Goal: Task Accomplishment & Management: Complete application form

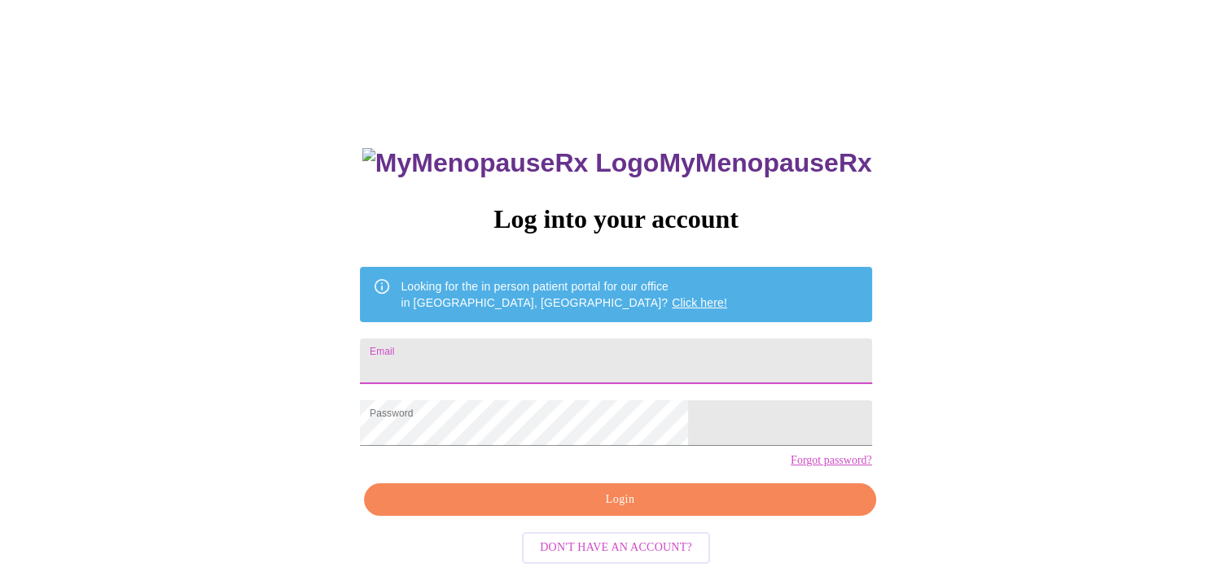
click at [497, 348] on input "Email" at bounding box center [615, 362] width 511 height 46
type input "[EMAIL_ADDRESS][DOMAIN_NAME]"
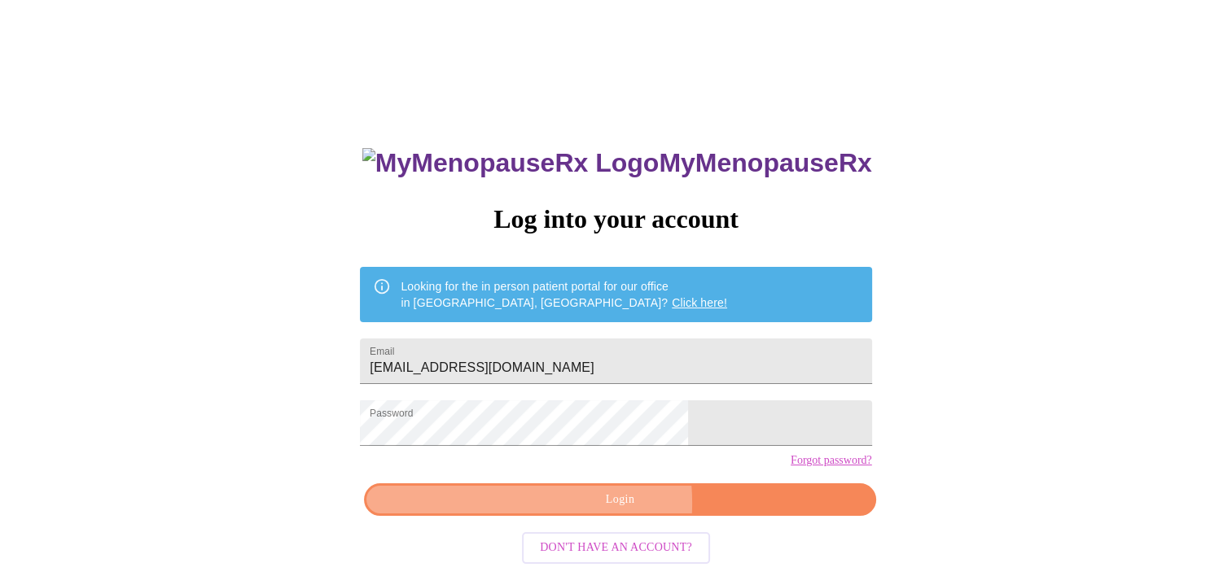
click at [573, 510] on span "Login" at bounding box center [620, 500] width 474 height 20
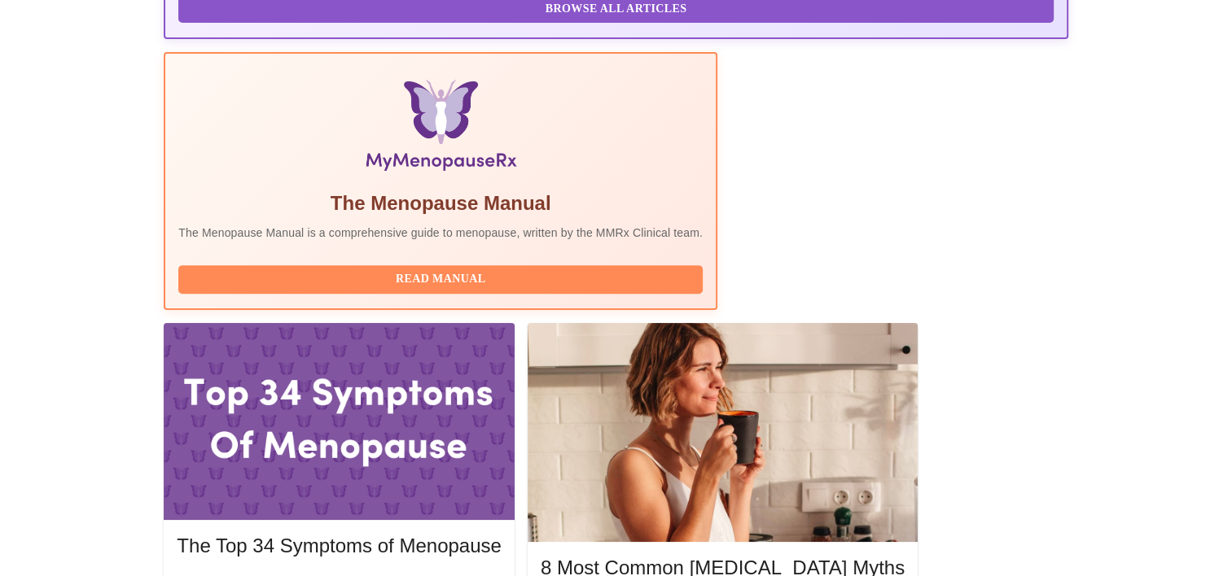
scroll to position [517, 0]
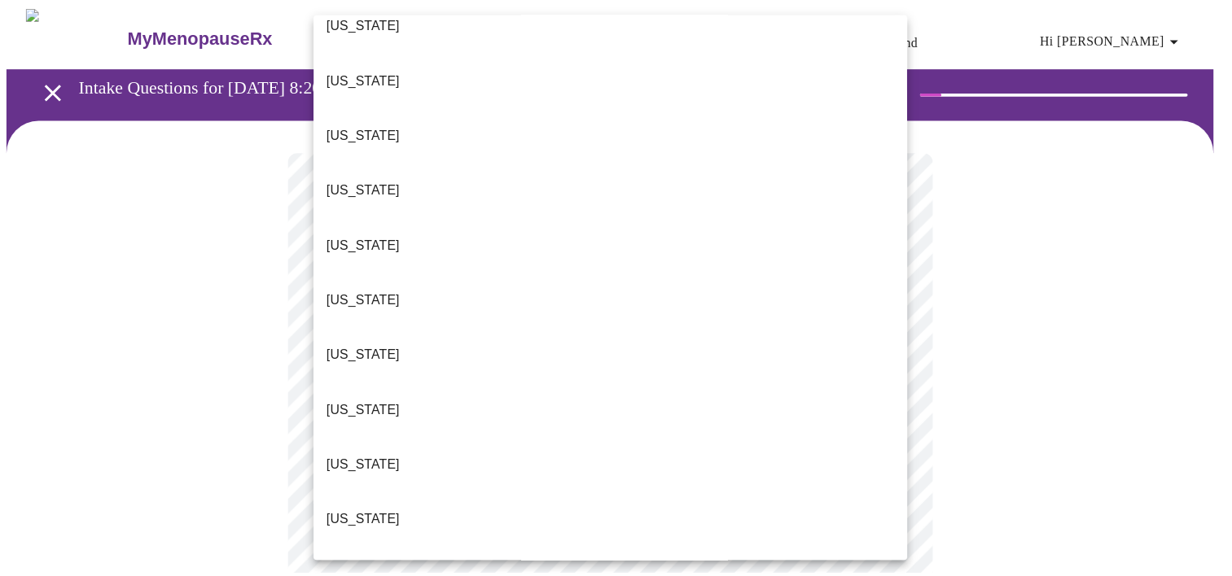
scroll to position [134, 0]
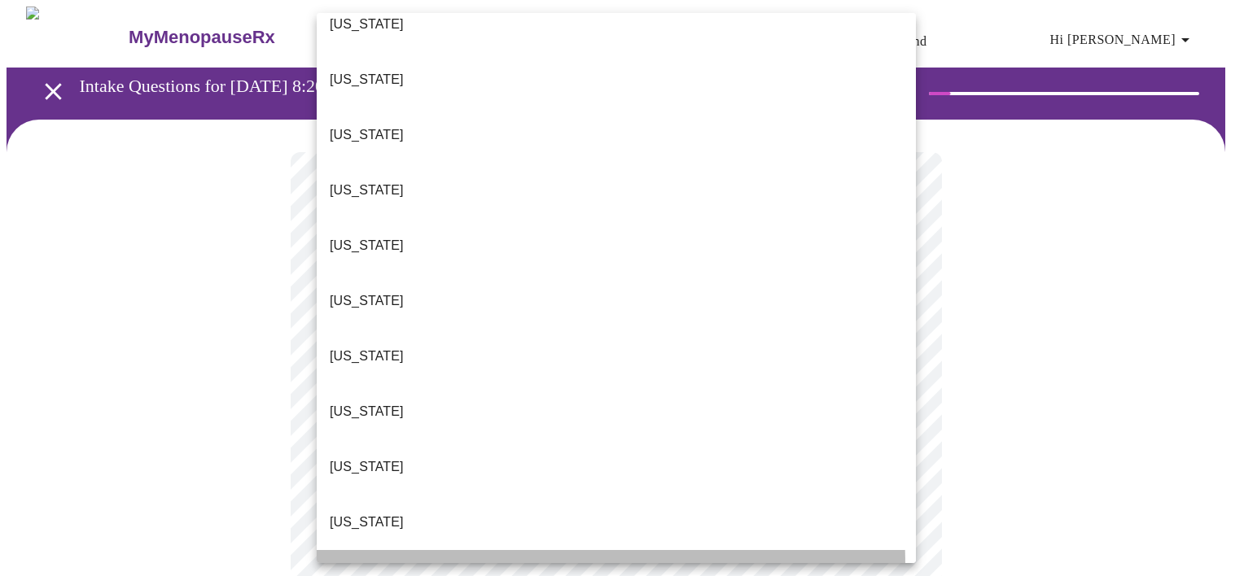
click at [399, 550] on li "Illinois" at bounding box center [616, 577] width 599 height 55
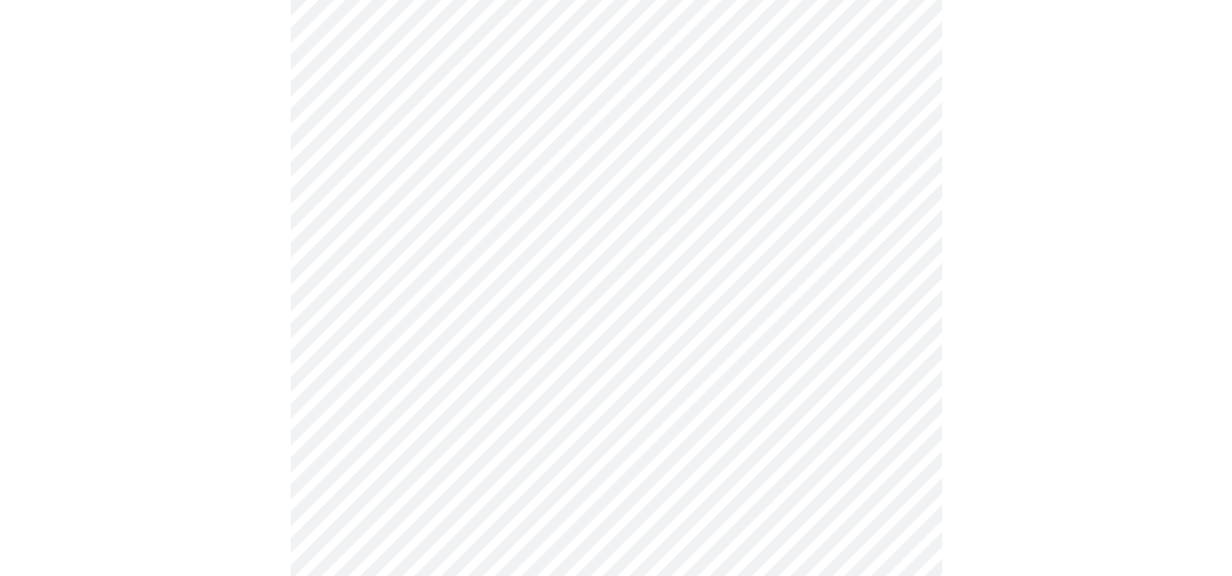
scroll to position [214, 0]
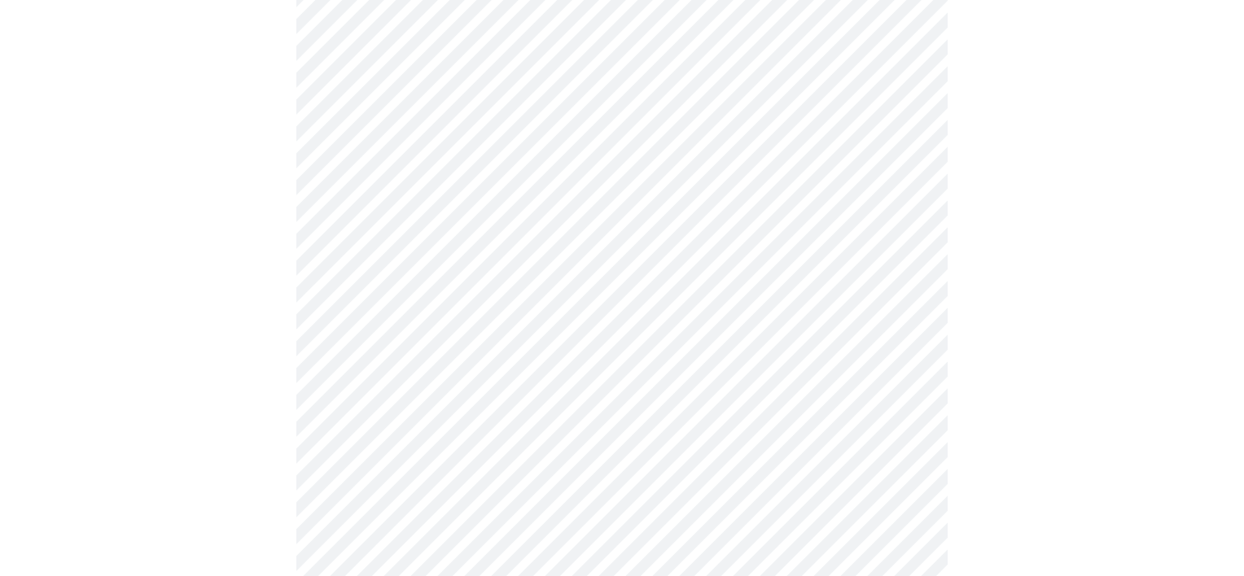
click at [436, 242] on body "MyMenopauseRx Appointments Messaging Labs Uploads Medications Community Refer a…" at bounding box center [622, 530] width 1231 height 1476
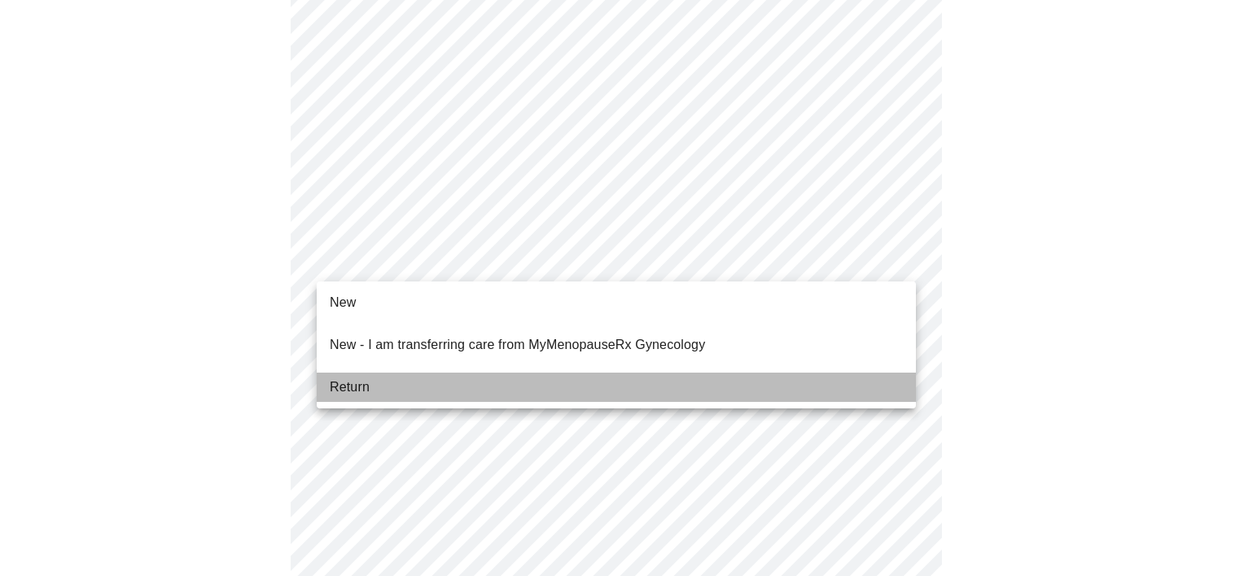
click at [409, 373] on li "Return" at bounding box center [616, 387] width 599 height 29
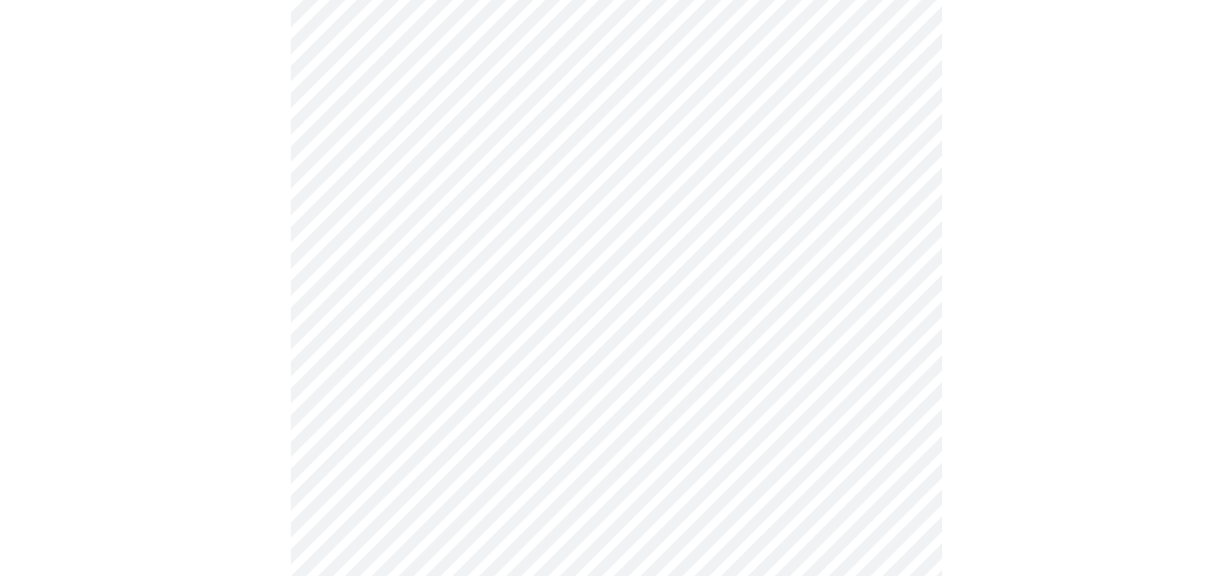
scroll to position [557, 0]
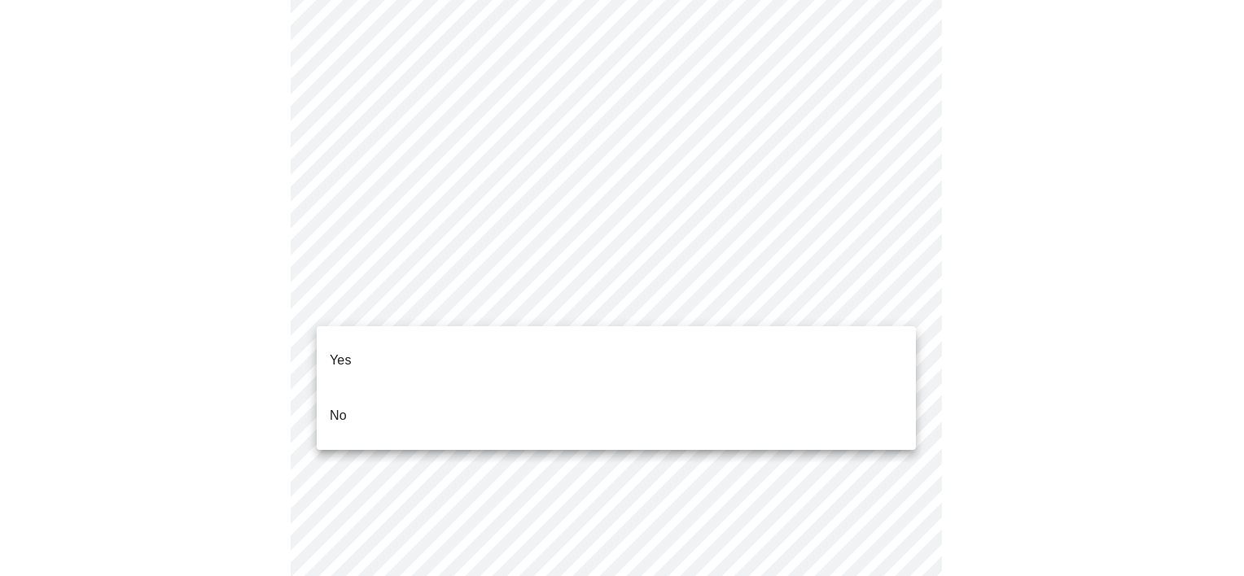
click at [513, 311] on body "MyMenopauseRx Appointments Messaging Labs Uploads Medications Community Refer a…" at bounding box center [622, 453] width 1231 height 2006
click at [482, 342] on li "Yes" at bounding box center [616, 360] width 599 height 55
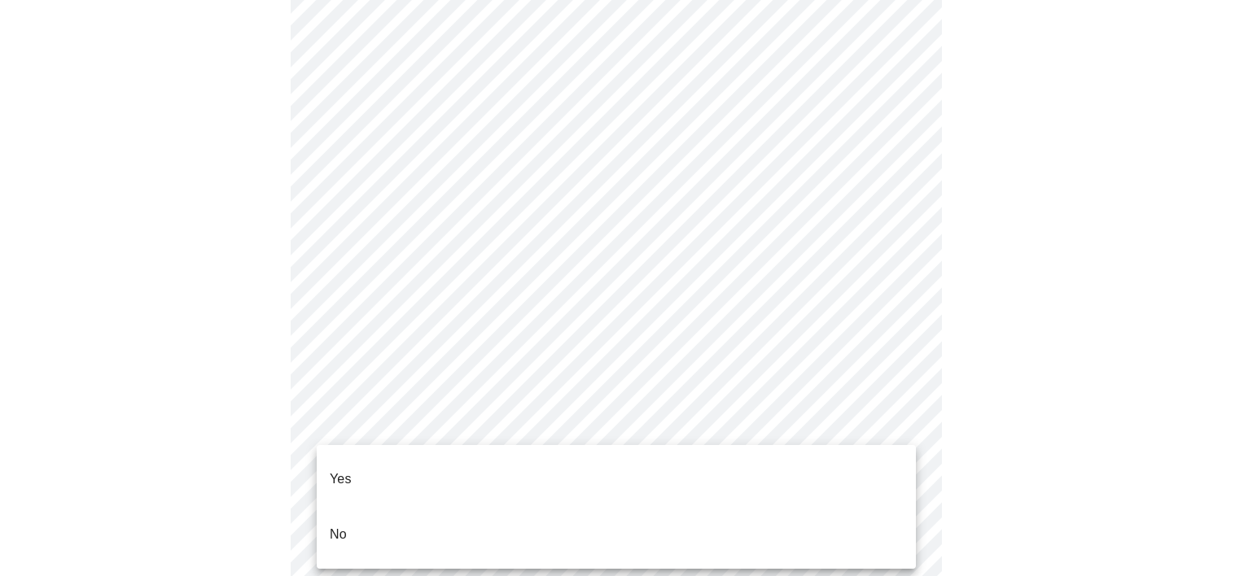
click at [427, 427] on body "MyMenopauseRx Appointments Messaging Labs Uploads Medications Community Refer a…" at bounding box center [622, 448] width 1231 height 1996
click at [389, 459] on li "Yes" at bounding box center [616, 479] width 599 height 55
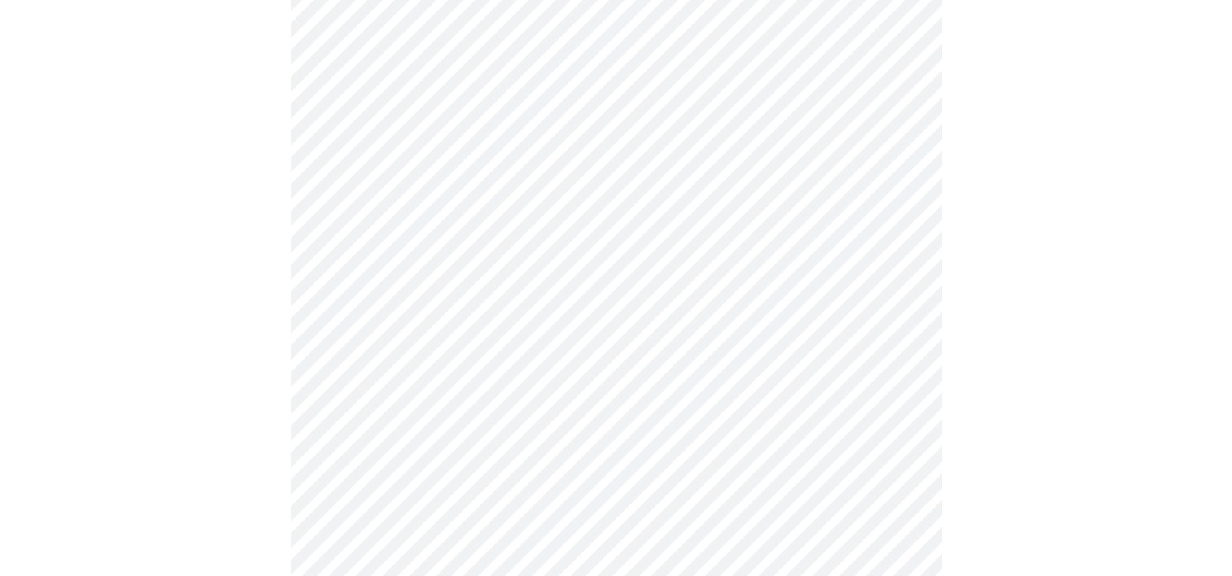
scroll to position [804, 0]
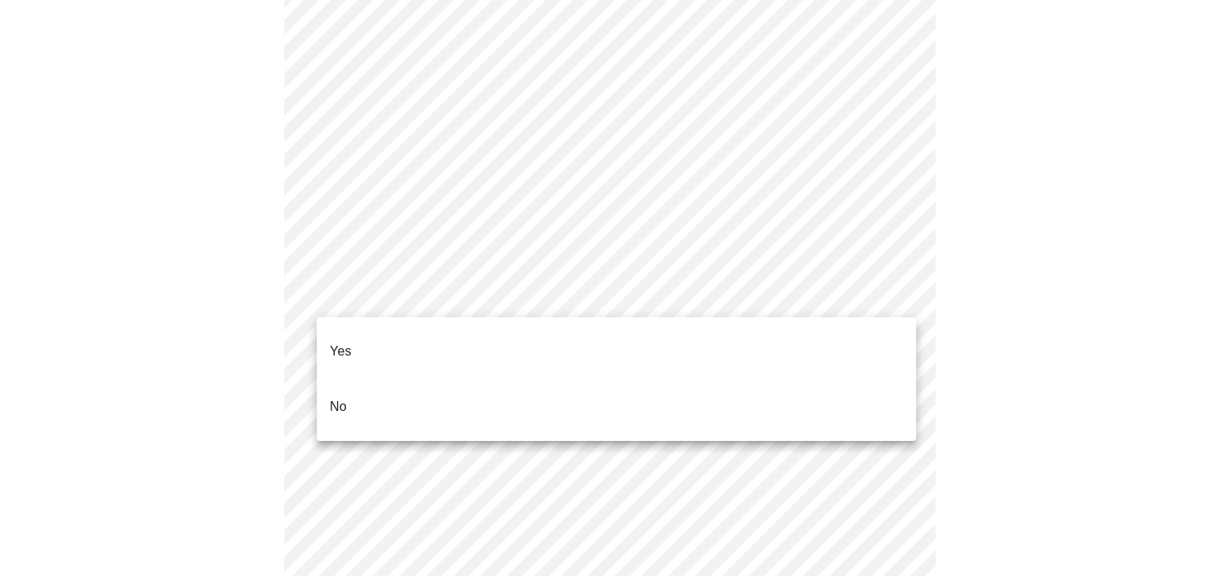
click at [407, 304] on body "MyMenopauseRx Appointments Messaging Labs Uploads Medications Community Refer a…" at bounding box center [616, 195] width 1219 height 1986
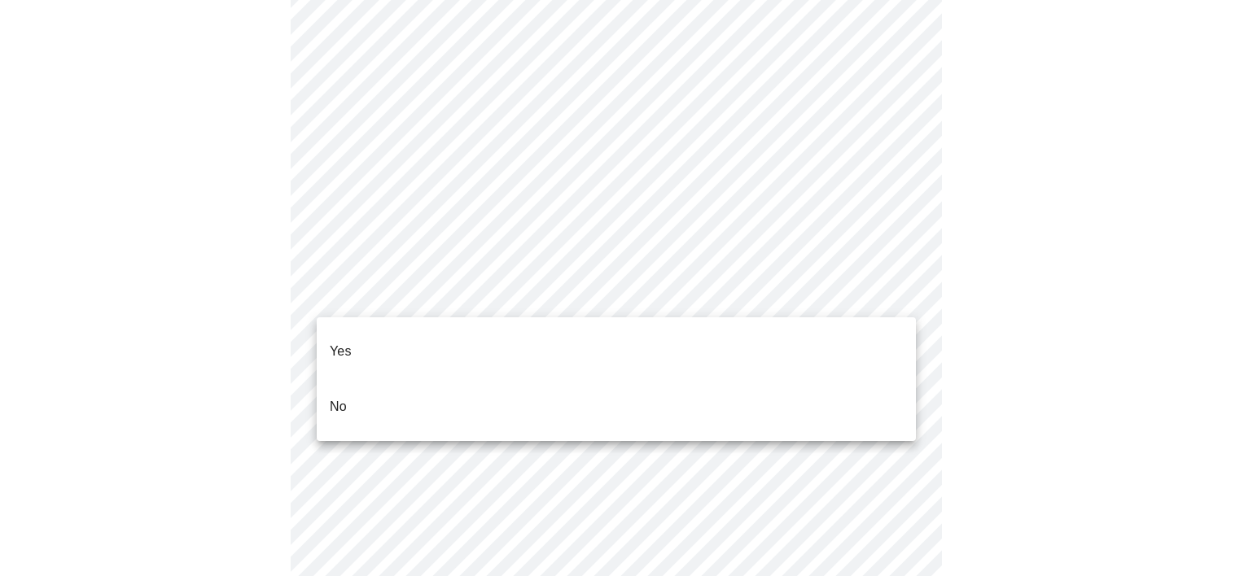
click at [389, 339] on li "Yes" at bounding box center [616, 351] width 599 height 55
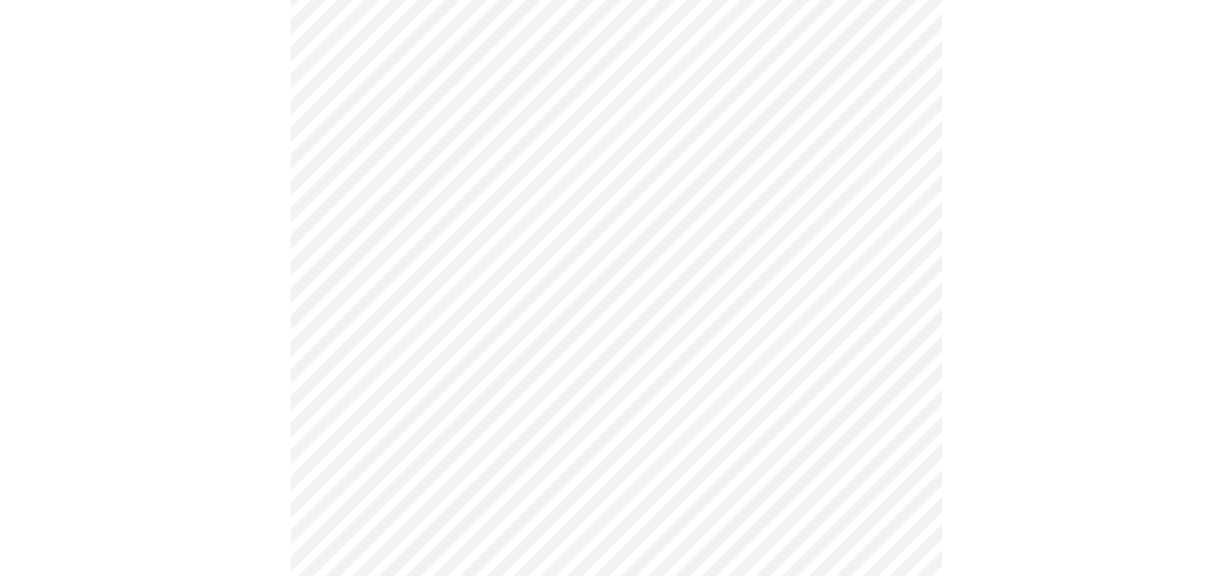
scroll to position [947, 0]
click at [457, 277] on body "MyMenopauseRx Appointments Messaging Labs Uploads Medications Community Refer a…" at bounding box center [616, 48] width 1219 height 1977
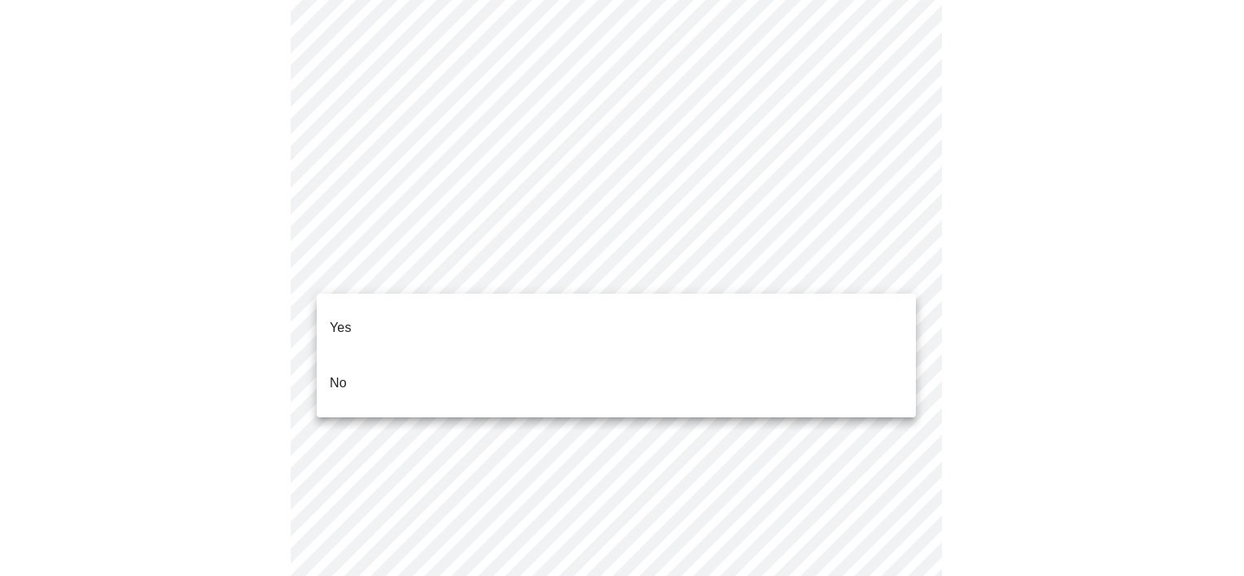
click at [444, 306] on li "Yes" at bounding box center [616, 327] width 599 height 55
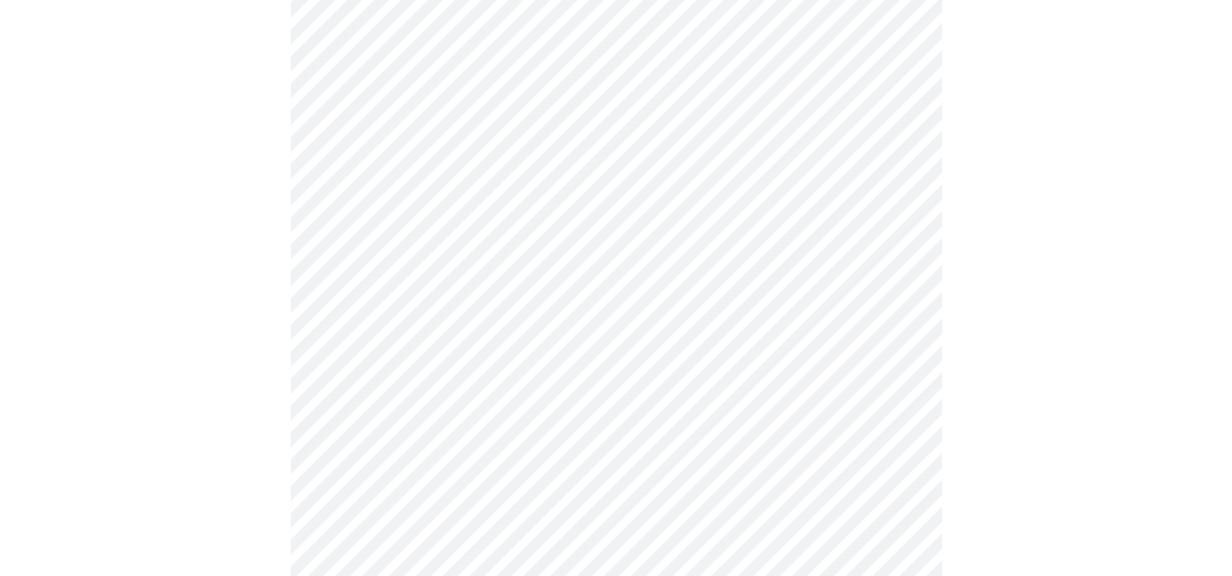
scroll to position [0, 0]
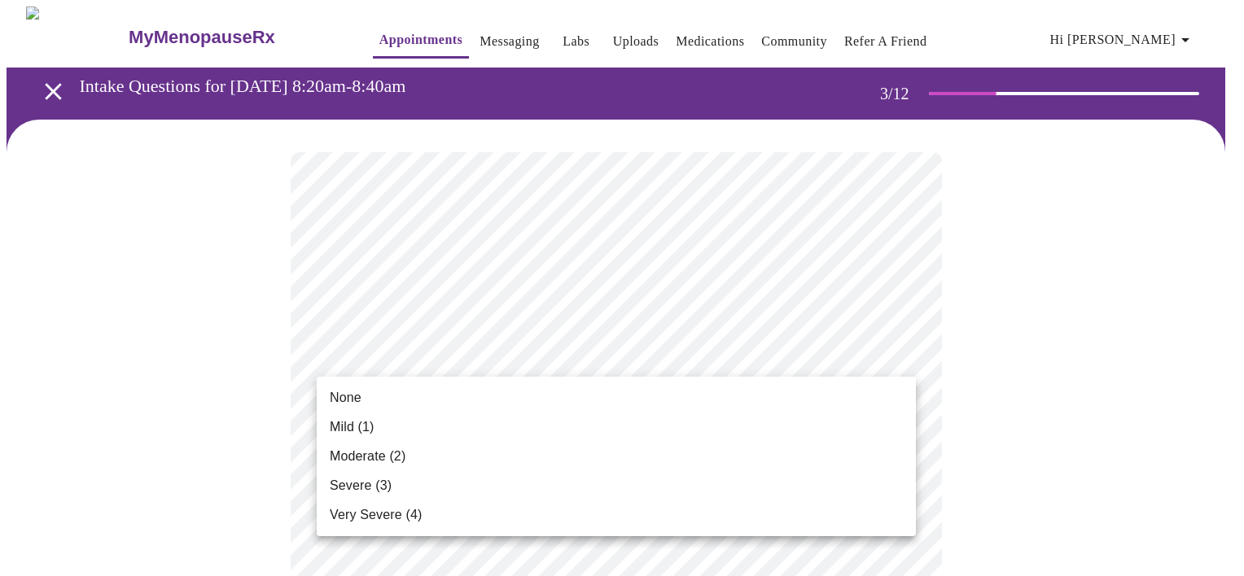
click at [507, 398] on li "None" at bounding box center [616, 397] width 599 height 29
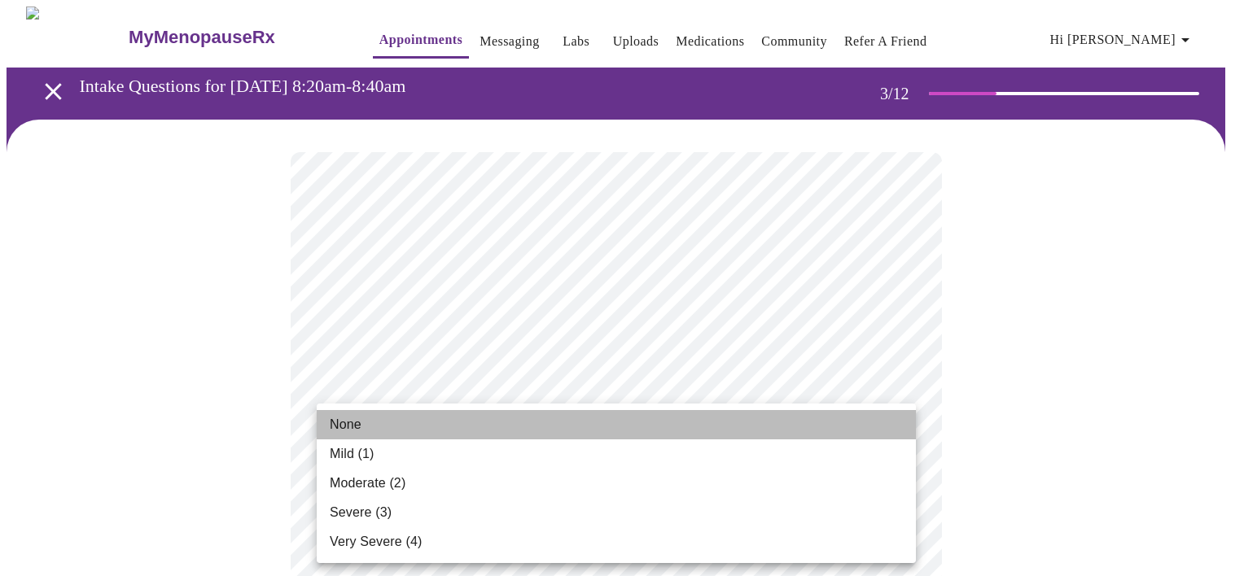
click at [407, 436] on li "None" at bounding box center [616, 424] width 599 height 29
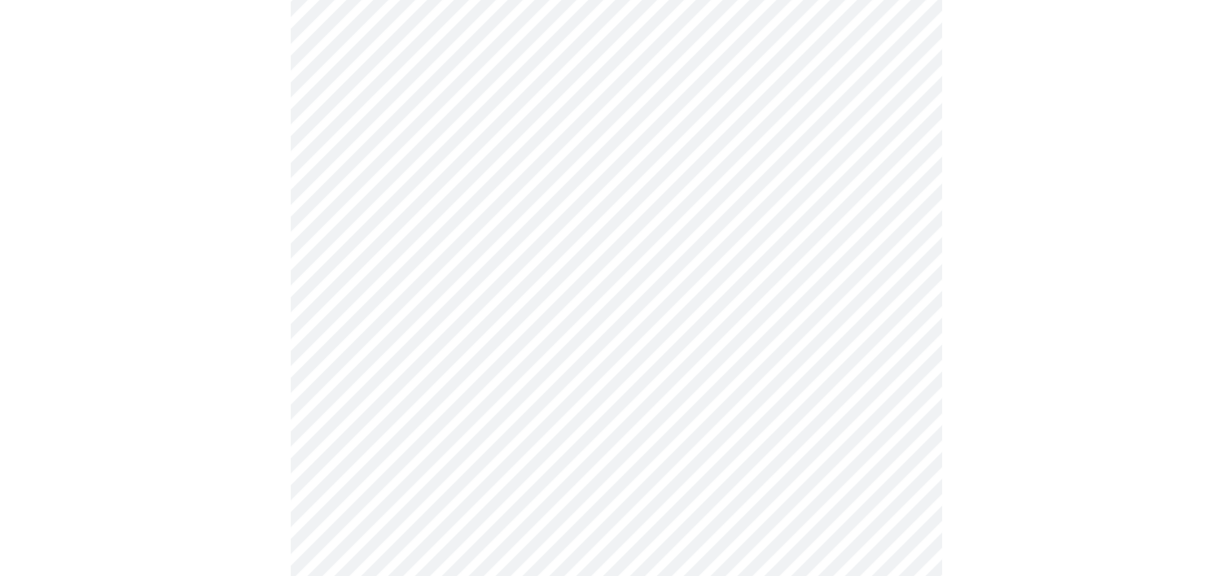
scroll to position [265, 0]
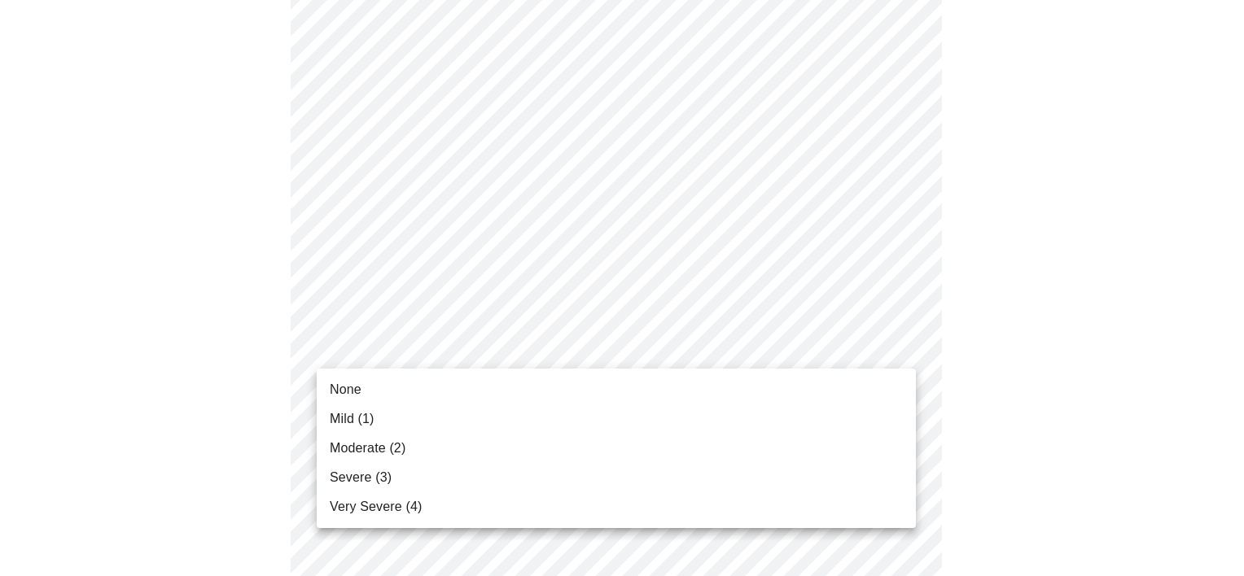
click at [397, 413] on li "Mild (1)" at bounding box center [616, 419] width 599 height 29
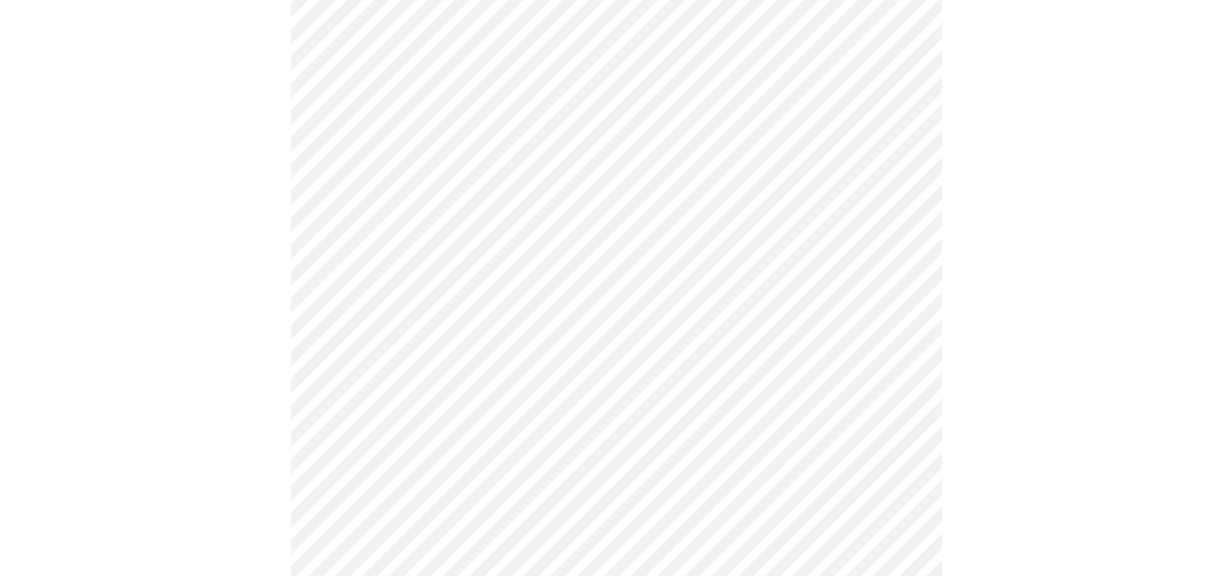
scroll to position [491, 0]
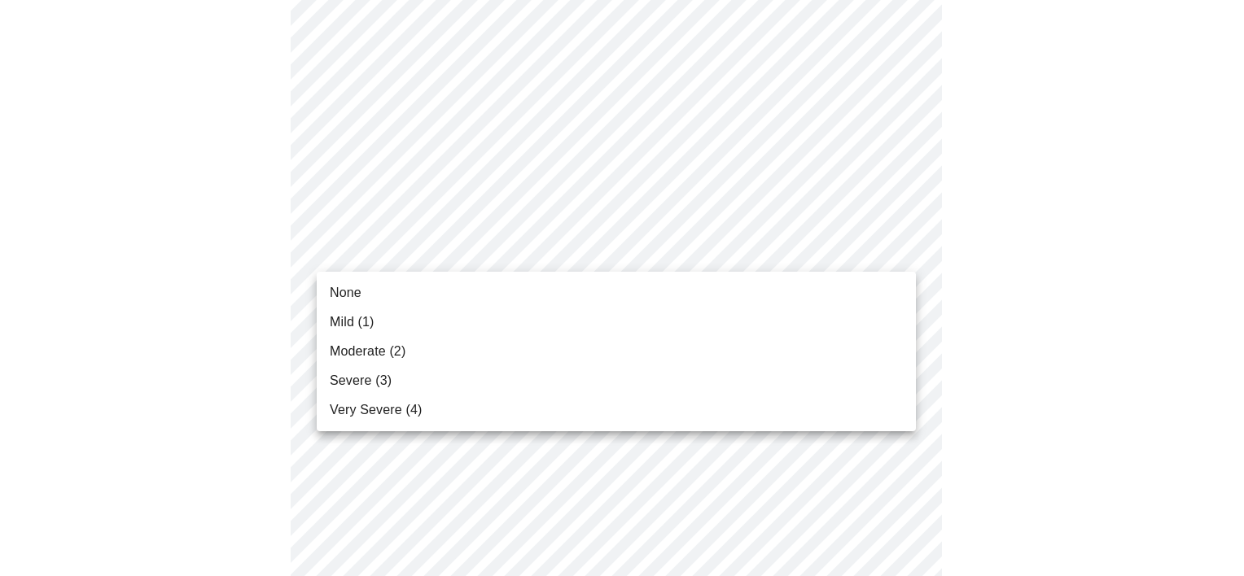
click at [482, 258] on body "MyMenopauseRx Appointments Messaging Labs Uploads Medications Community Refer a…" at bounding box center [622, 564] width 1231 height 2096
click at [409, 348] on li "Moderate (2)" at bounding box center [616, 351] width 599 height 29
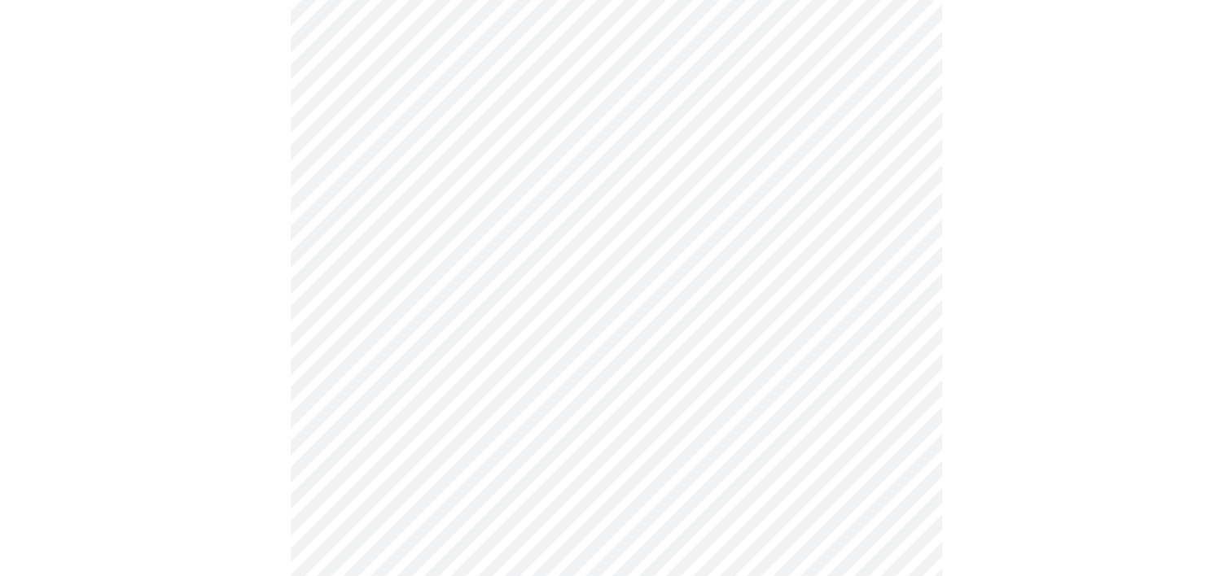
click at [409, 348] on body "MyMenopauseRx Appointments Messaging Labs Uploads Medications Community Refer a…" at bounding box center [616, 552] width 1219 height 2073
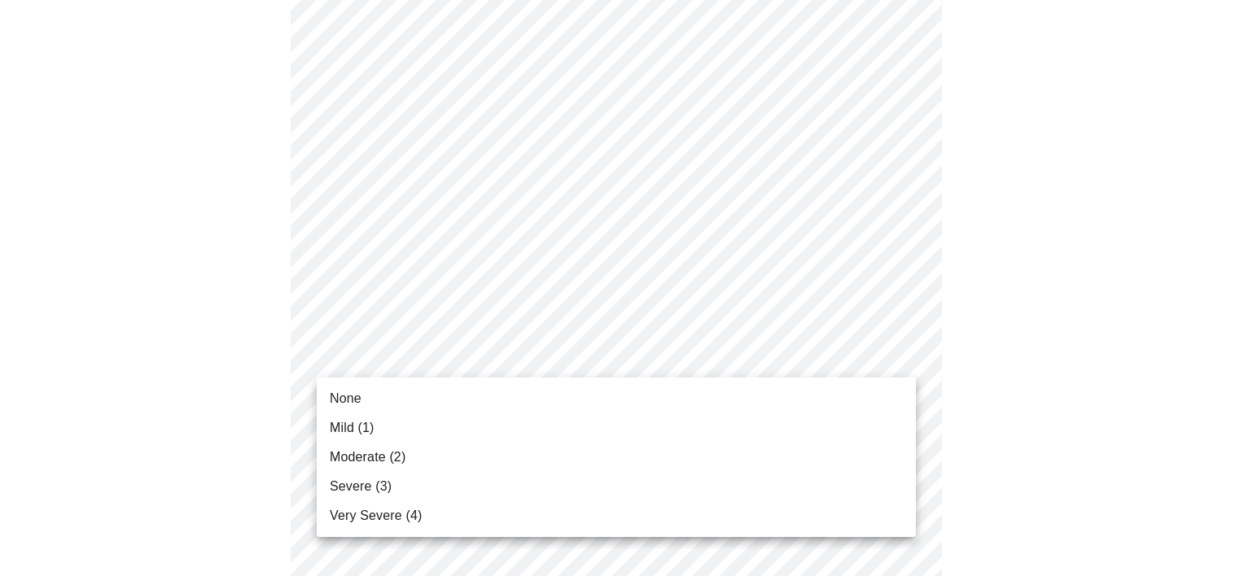
click at [391, 462] on span "Moderate (2)" at bounding box center [368, 458] width 76 height 20
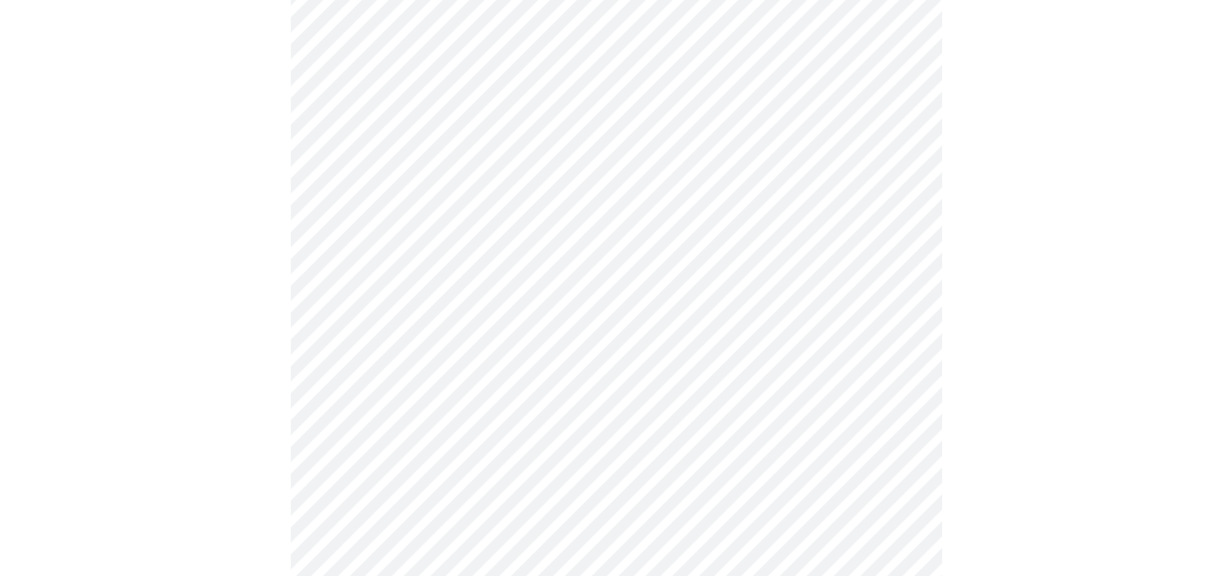
scroll to position [834, 0]
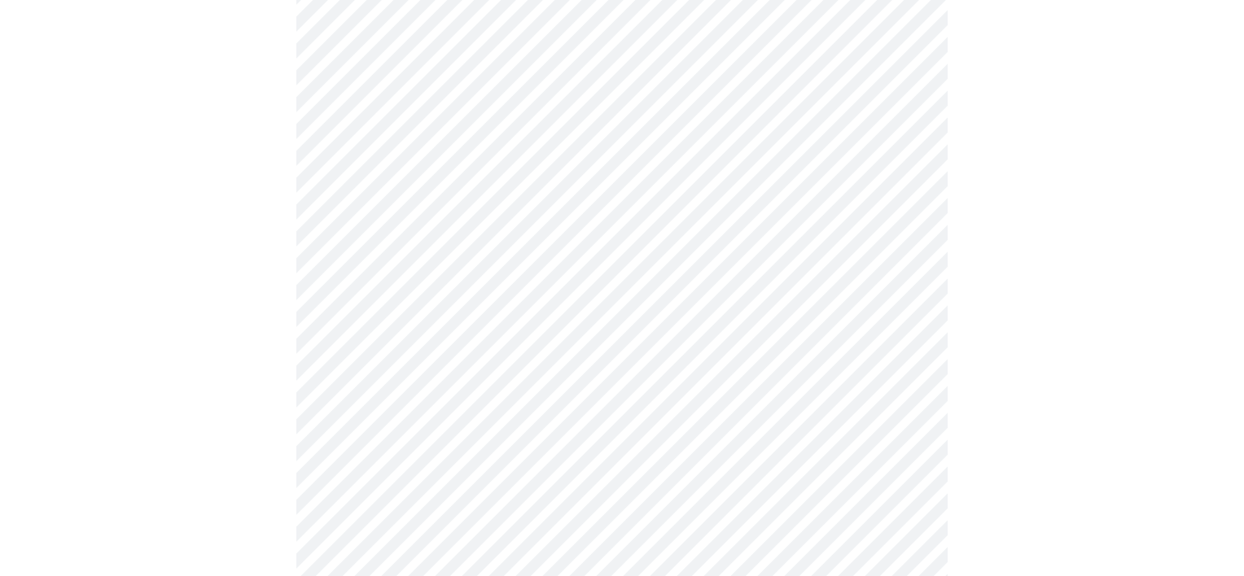
click at [472, 112] on body "MyMenopauseRx Appointments Messaging Labs Uploads Medications Community Refer a…" at bounding box center [622, 197] width 1231 height 2051
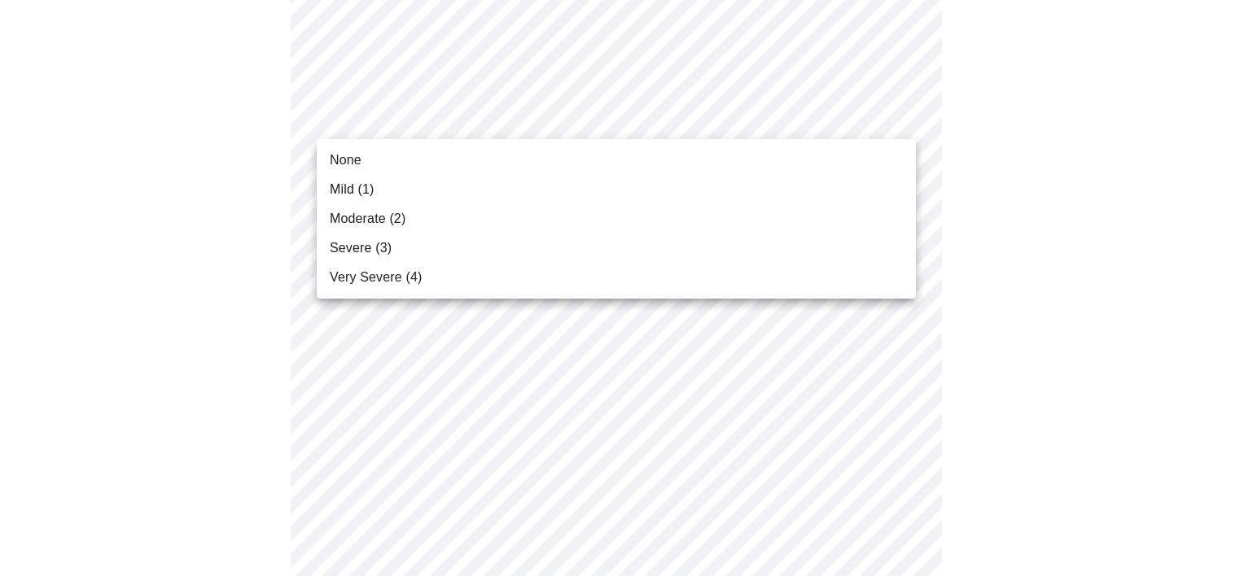
click at [406, 213] on li "Moderate (2)" at bounding box center [616, 218] width 599 height 29
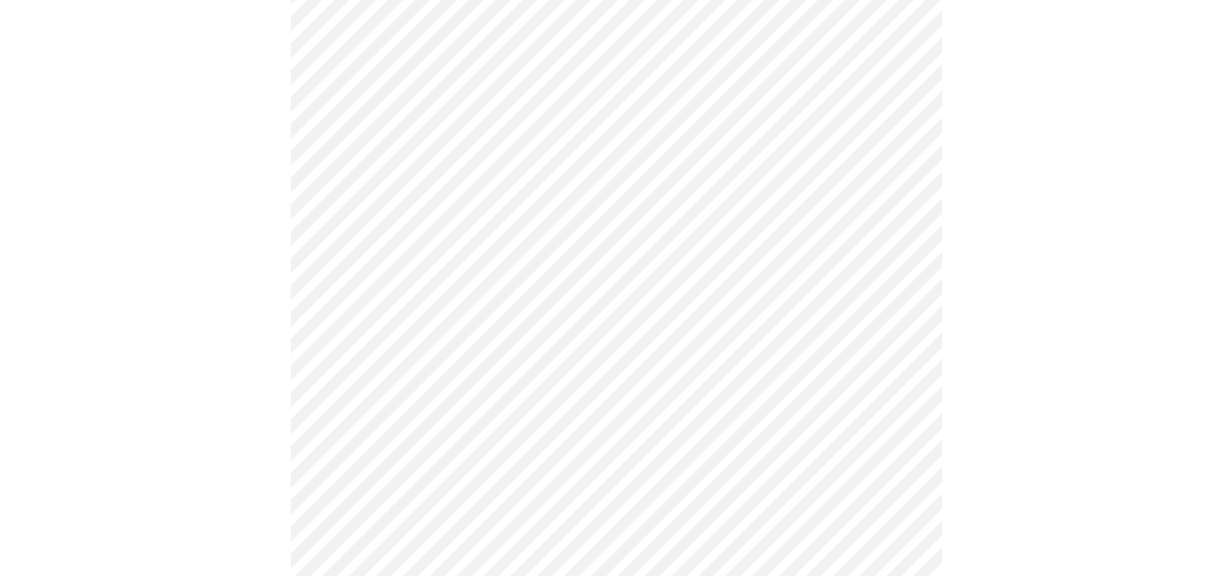
click at [430, 247] on body "MyMenopauseRx Appointments Messaging Labs Uploads Medications Community Refer a…" at bounding box center [616, 186] width 1219 height 2028
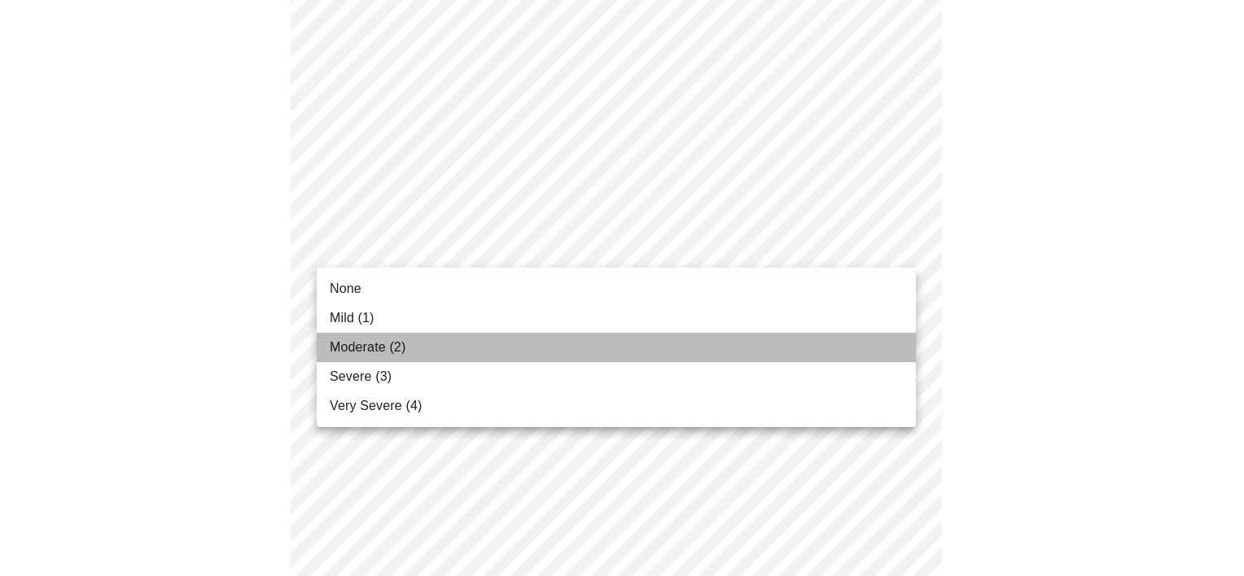
click at [392, 339] on span "Moderate (2)" at bounding box center [368, 348] width 76 height 20
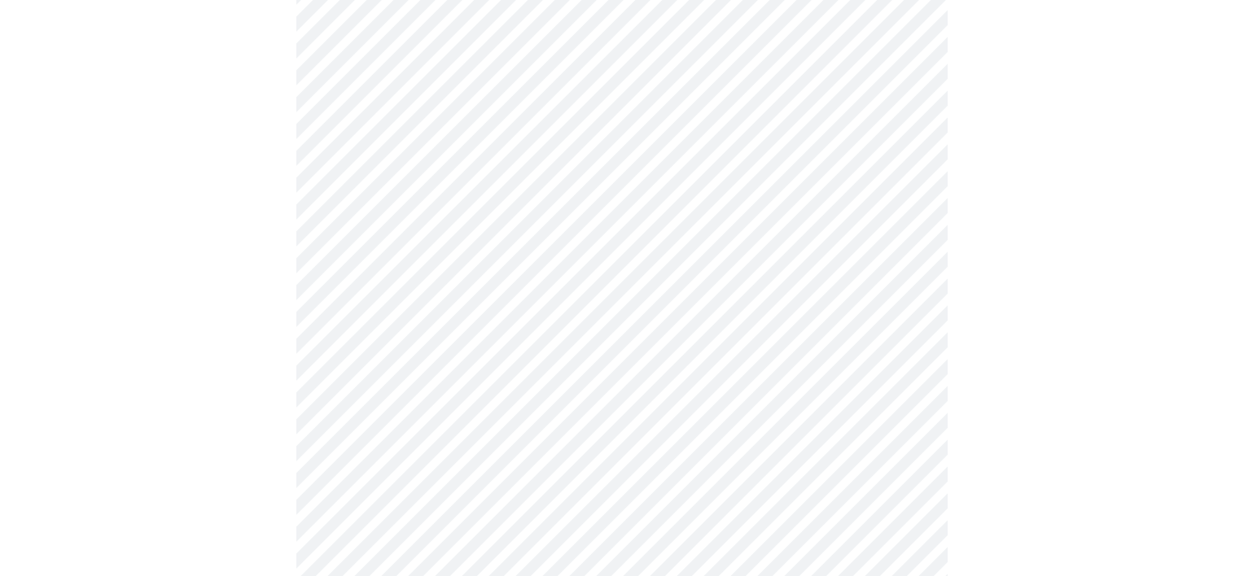
click at [410, 388] on body "MyMenopauseRx Appointments Messaging Labs Uploads Medications Community Refer a…" at bounding box center [622, 174] width 1231 height 2005
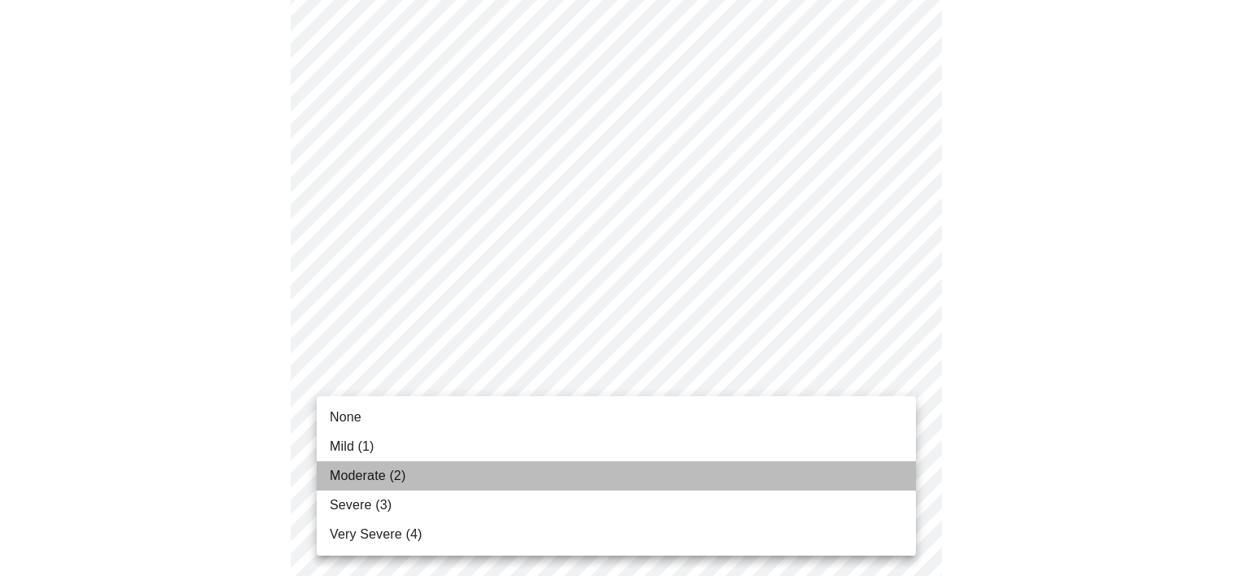
click at [388, 473] on span "Moderate (2)" at bounding box center [368, 476] width 76 height 20
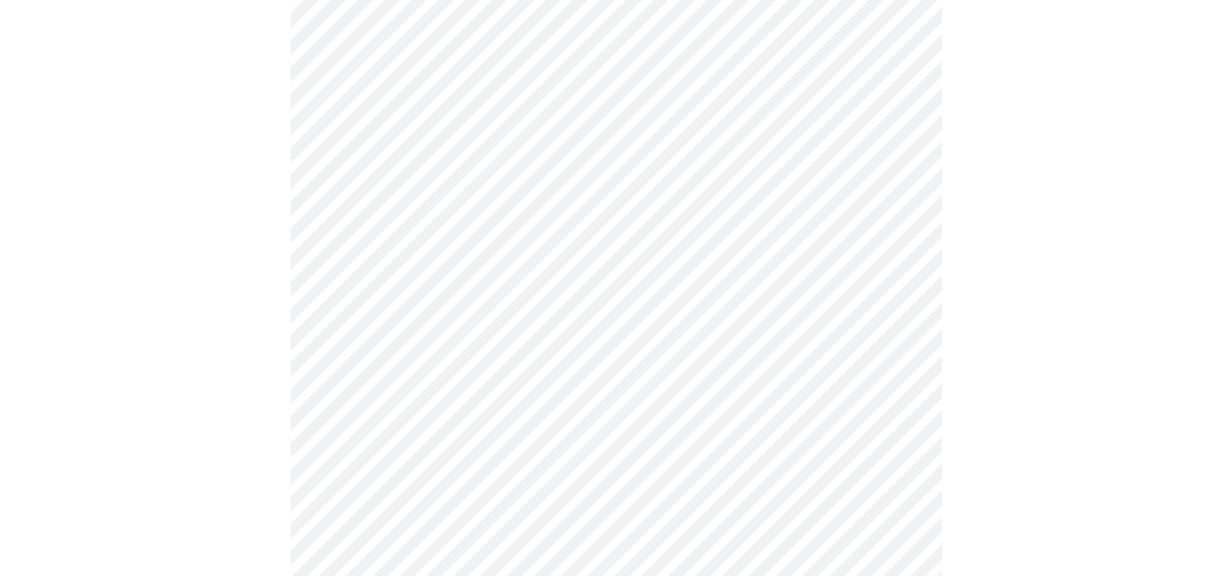
scroll to position [1063, 0]
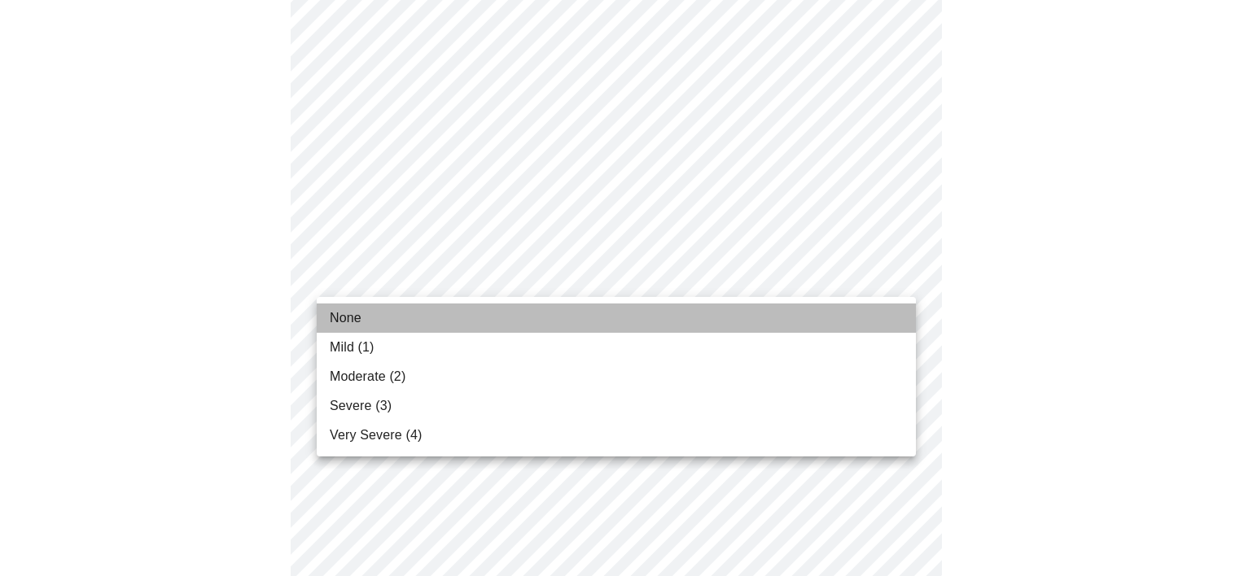
click at [404, 329] on li "None" at bounding box center [616, 318] width 599 height 29
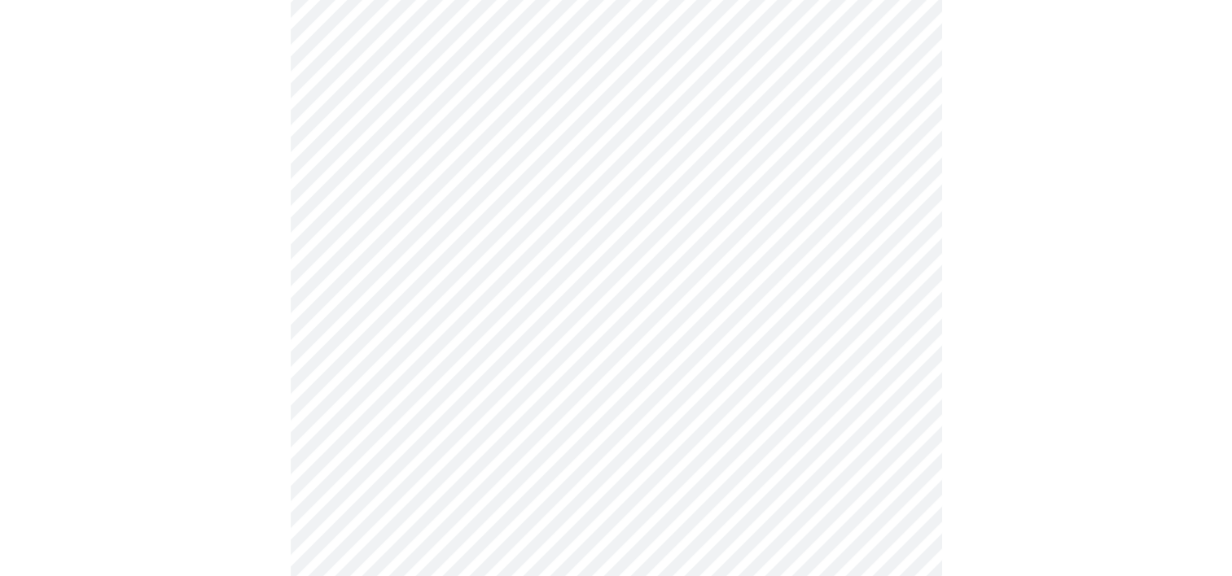
scroll to position [1186, 0]
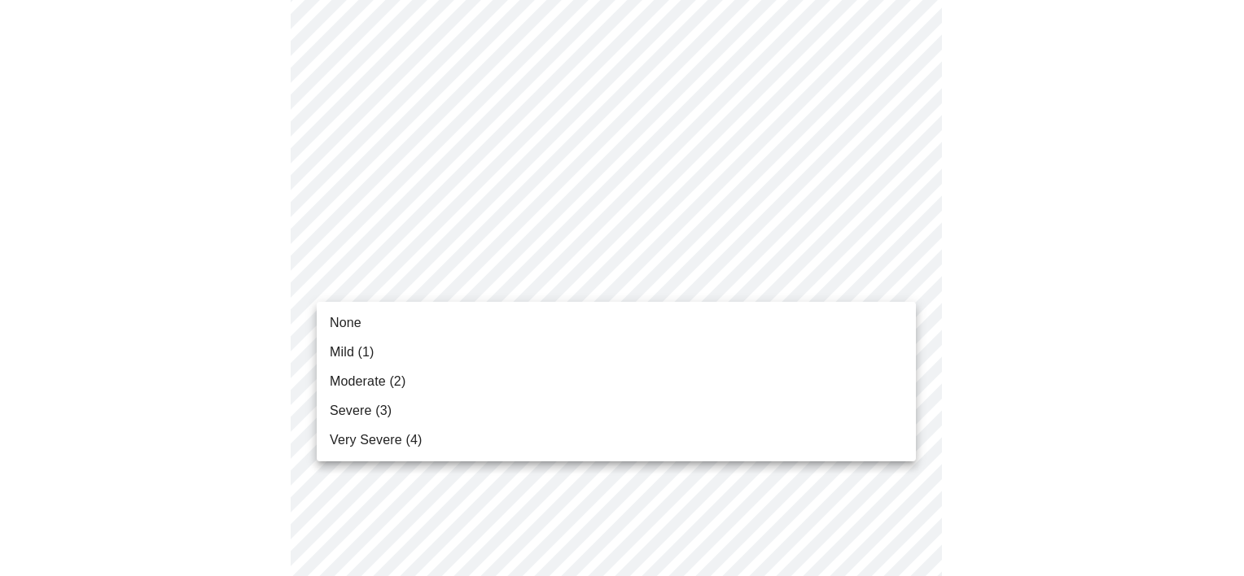
click at [409, 333] on li "None" at bounding box center [616, 323] width 599 height 29
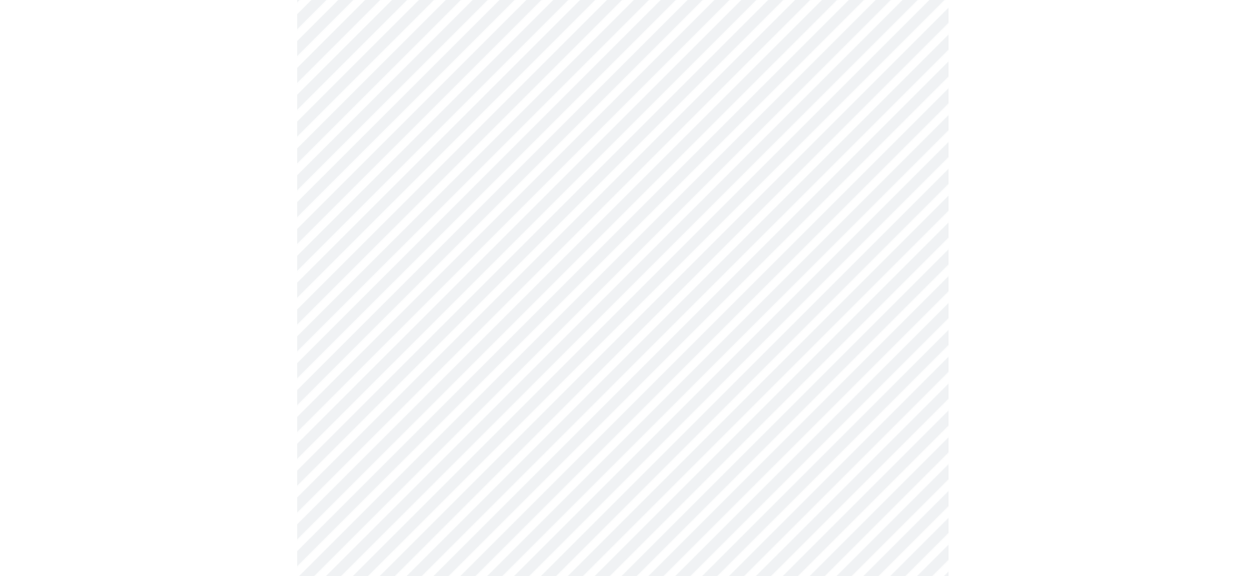
scroll to position [1360, 0]
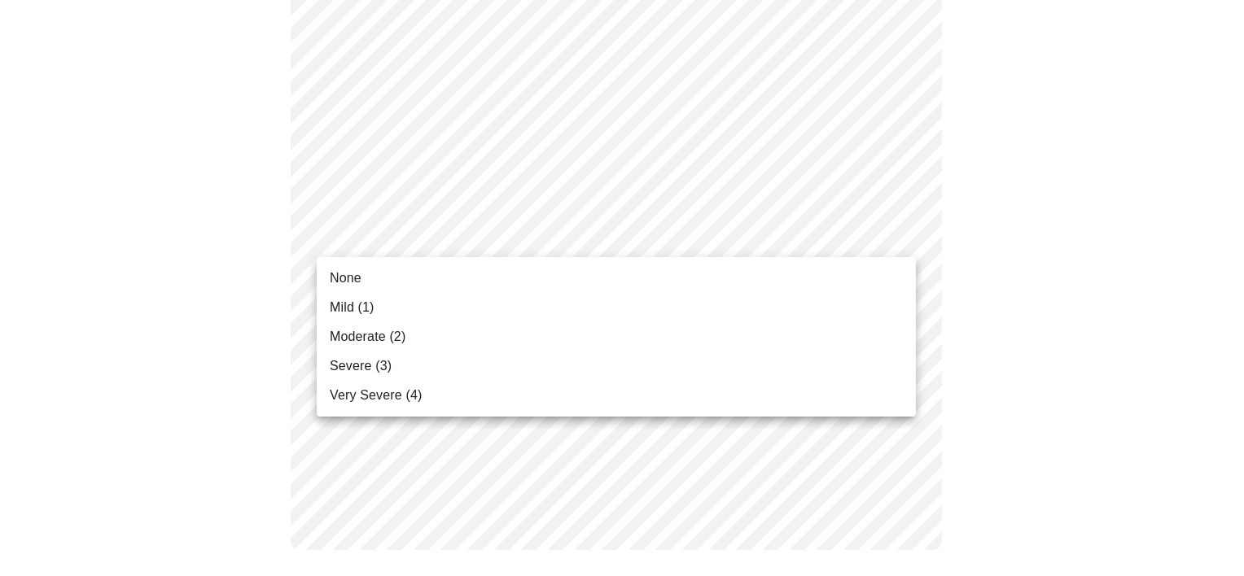
click at [390, 341] on span "Moderate (2)" at bounding box center [368, 337] width 76 height 20
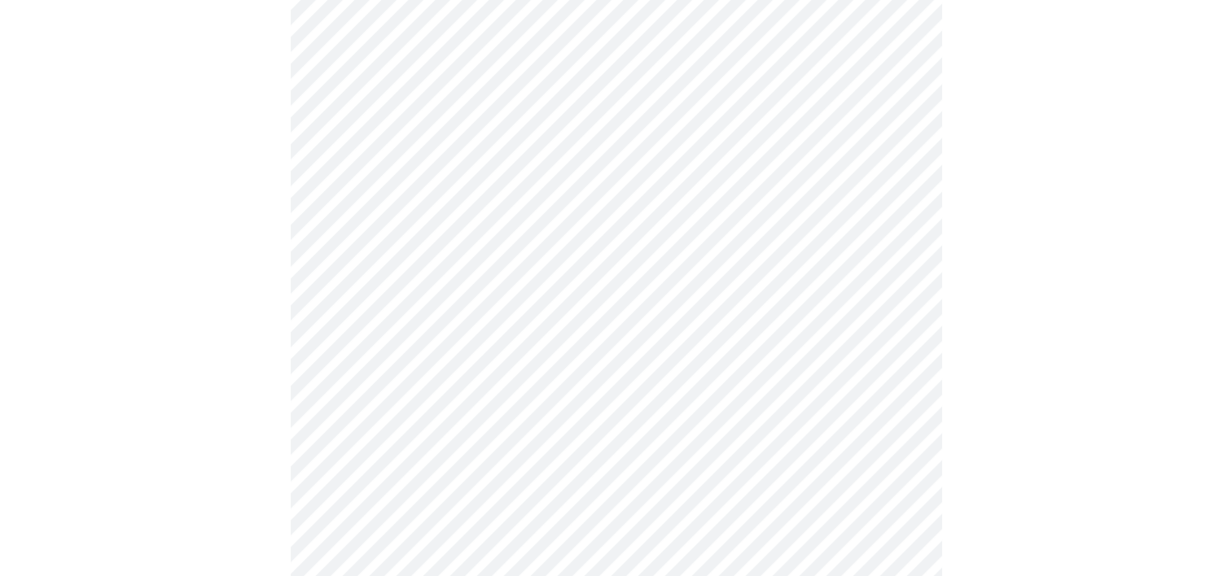
scroll to position [674, 0]
click at [445, 310] on body "MyMenopauseRx Appointments Messaging Labs Uploads Medications Community Refer a…" at bounding box center [616, 134] width 1219 height 1605
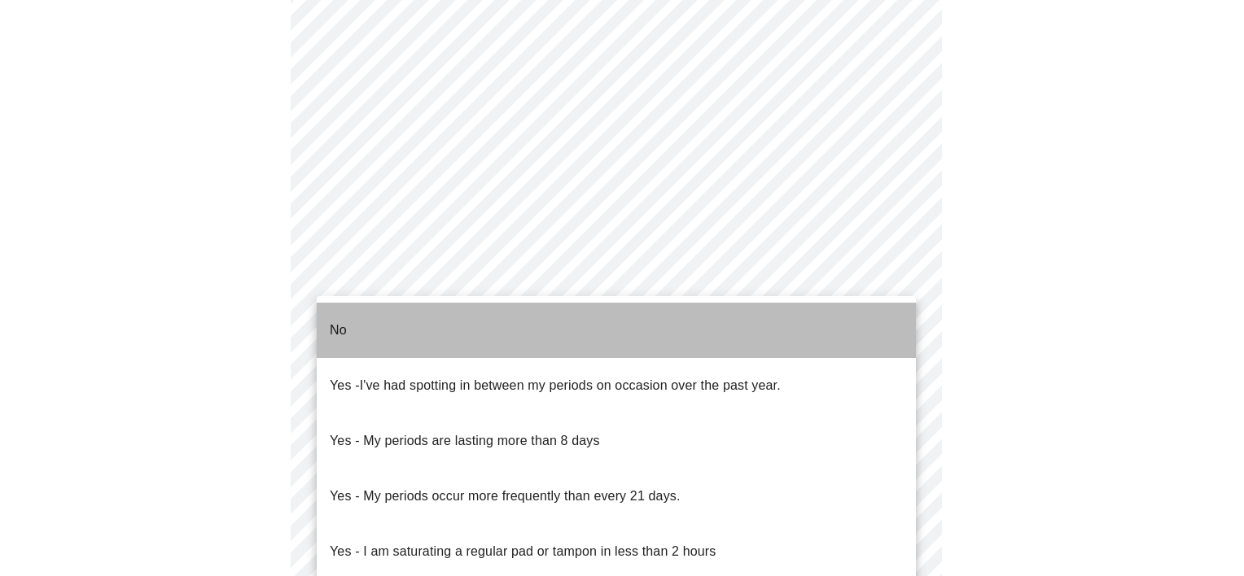
click at [394, 330] on li "No" at bounding box center [616, 330] width 599 height 55
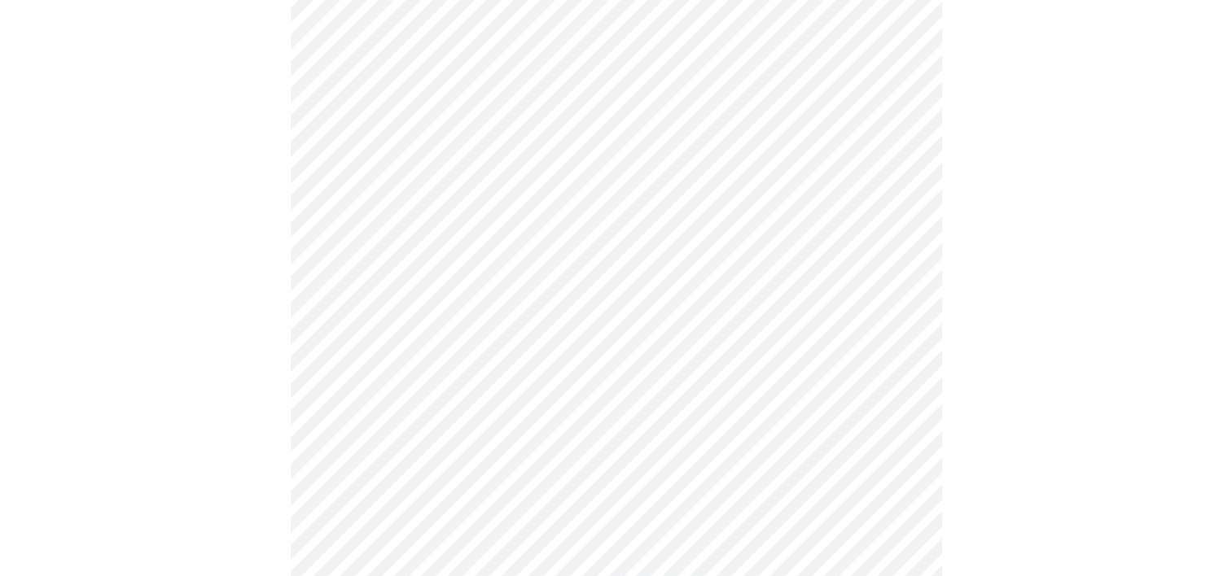
scroll to position [896, 0]
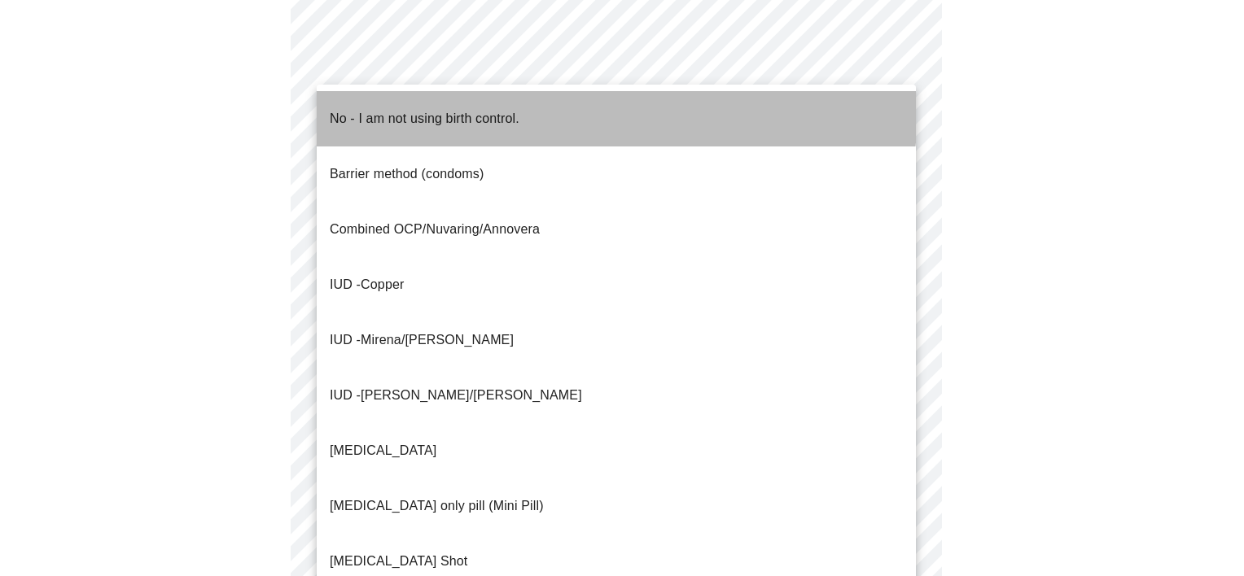
click at [437, 94] on li "No - I am not using birth control." at bounding box center [616, 118] width 599 height 55
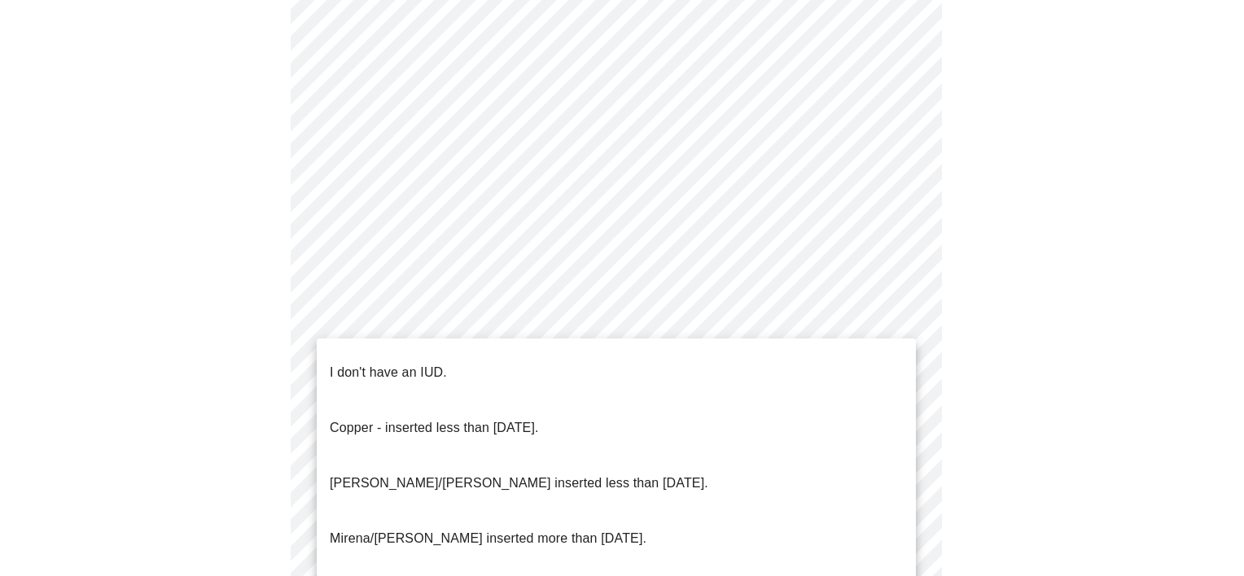
click at [427, 363] on p "I don't have an IUD." at bounding box center [388, 373] width 117 height 20
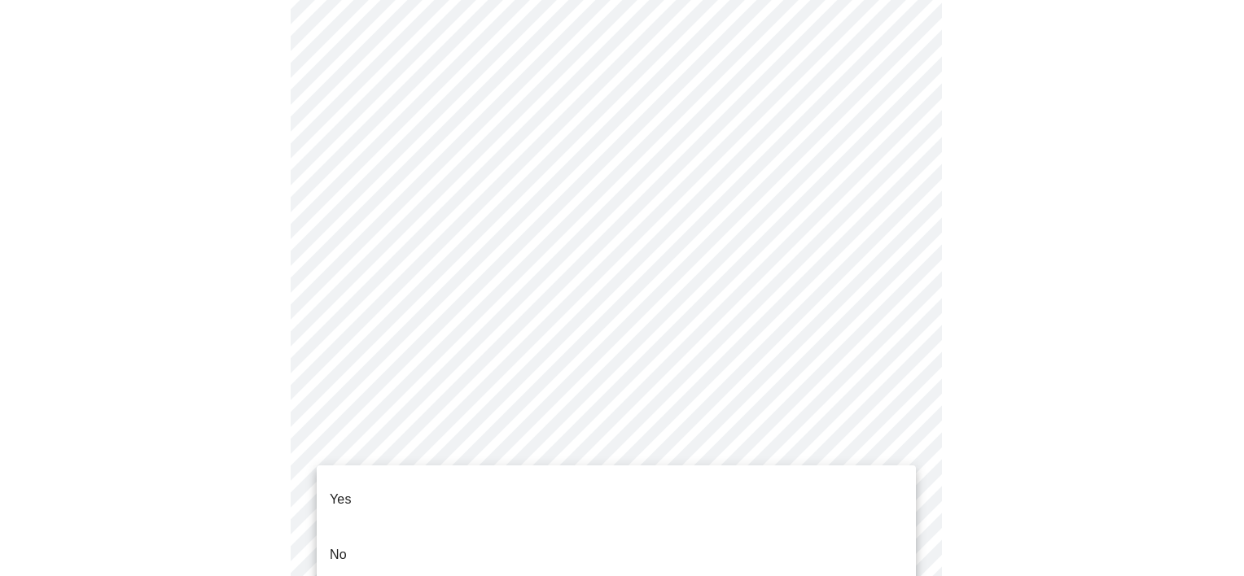
click at [403, 485] on li "Yes" at bounding box center [616, 499] width 599 height 55
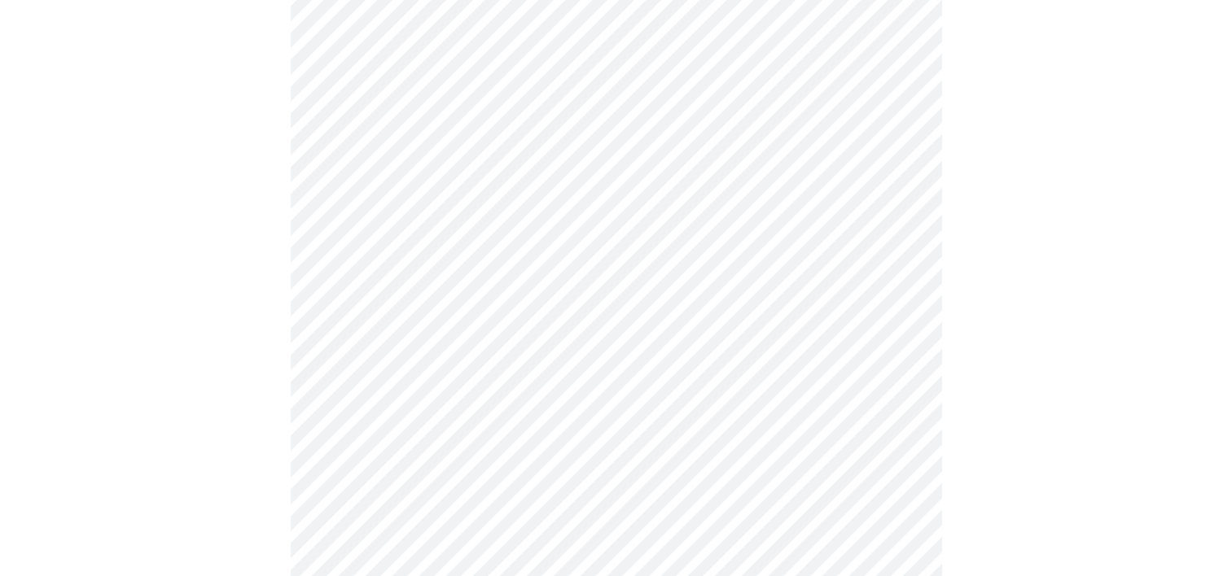
scroll to position [4202, 0]
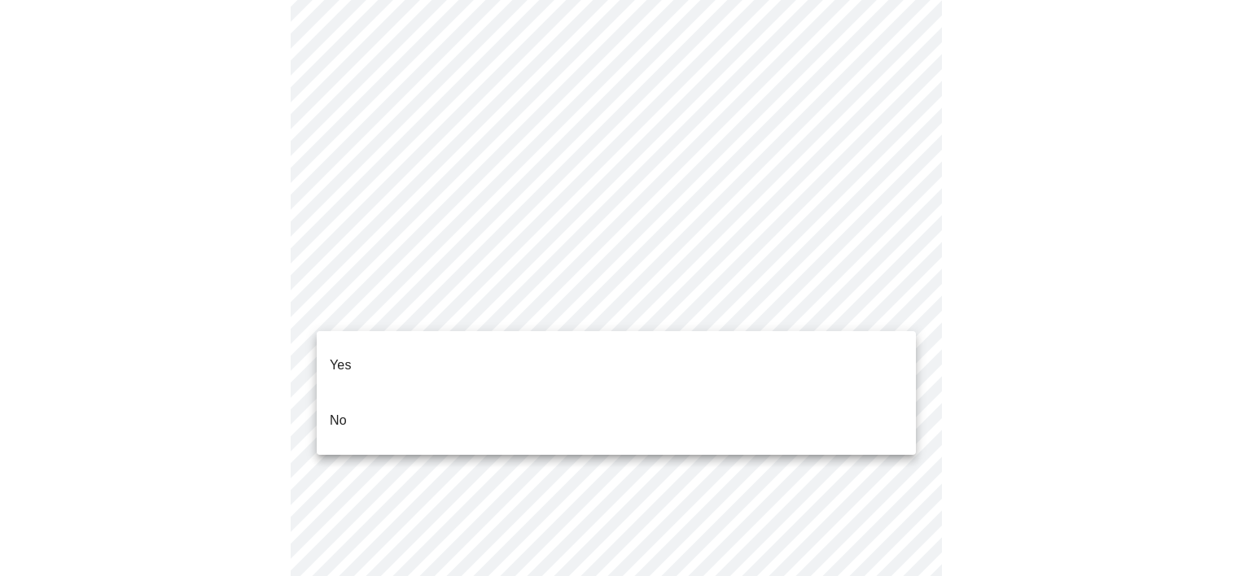
click at [448, 393] on li "No" at bounding box center [616, 420] width 599 height 55
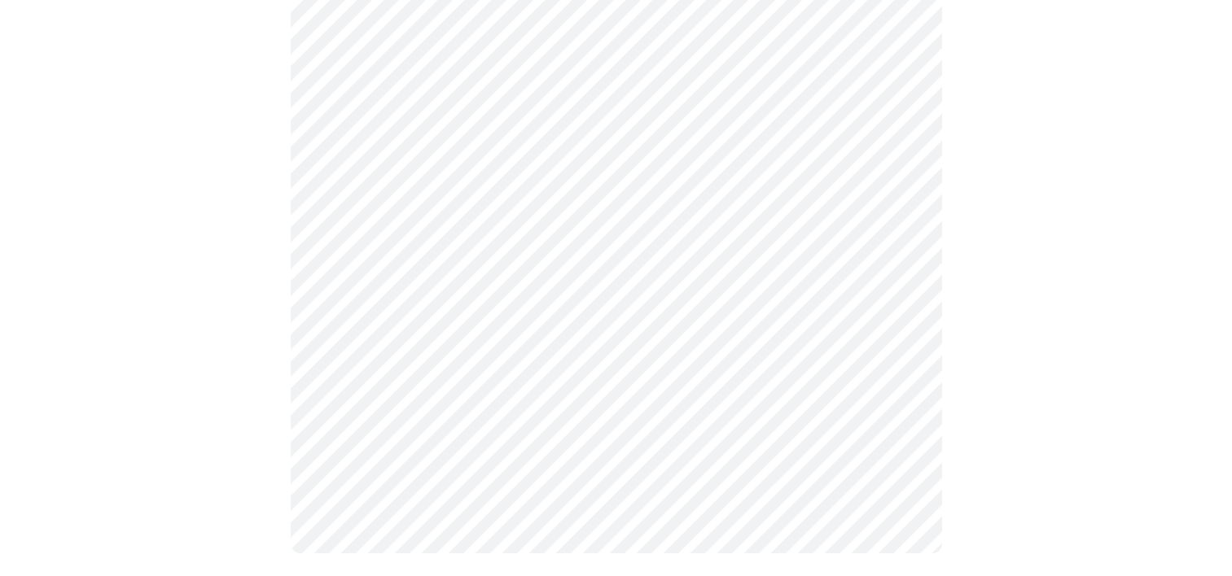
scroll to position [681, 0]
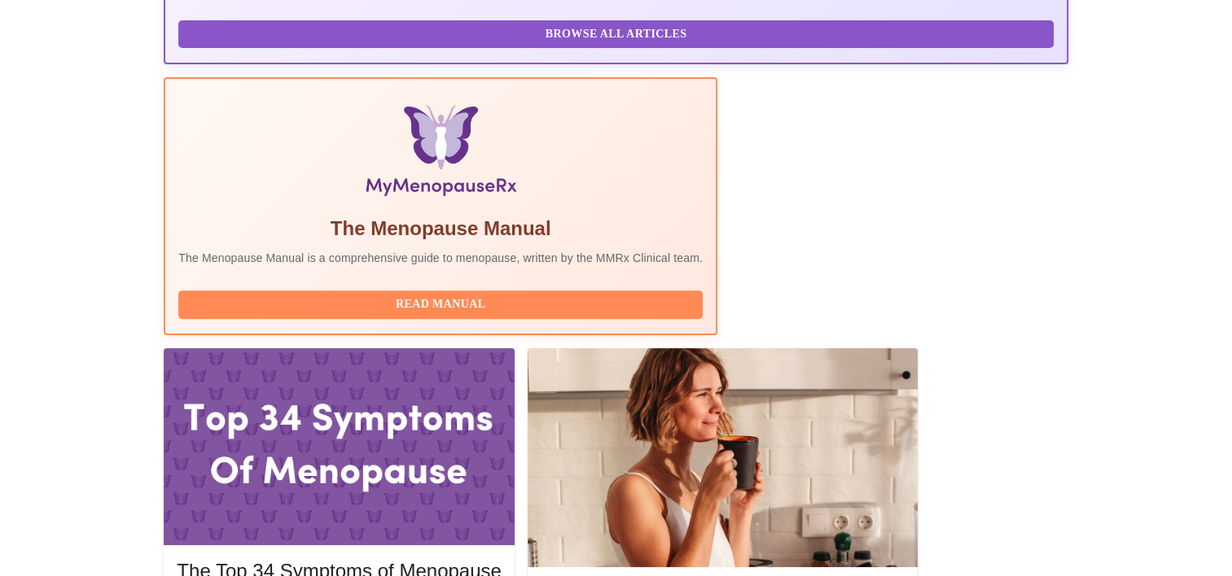
scroll to position [492, 0]
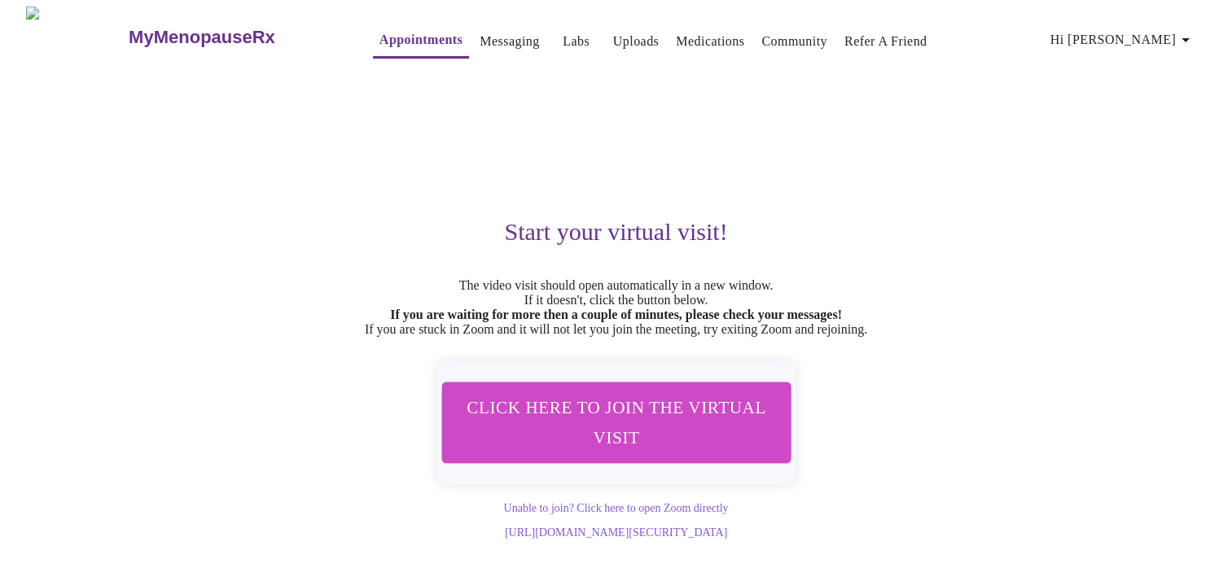
click at [538, 449] on span "Click here to join the virtual visit" at bounding box center [615, 422] width 307 height 60
